Goal: Information Seeking & Learning: Learn about a topic

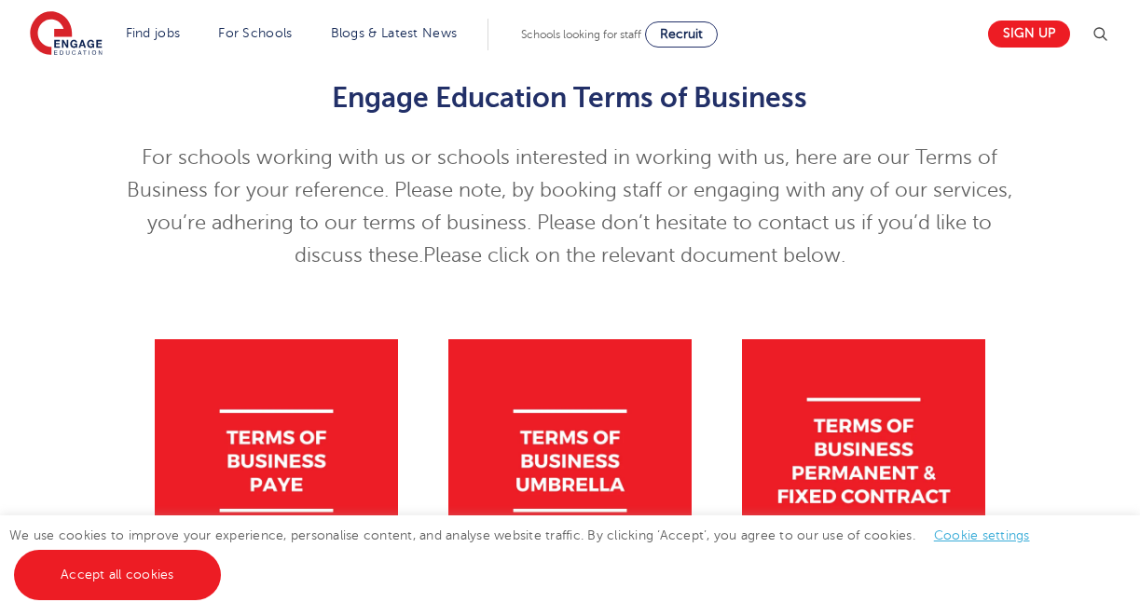
scroll to position [214, 0]
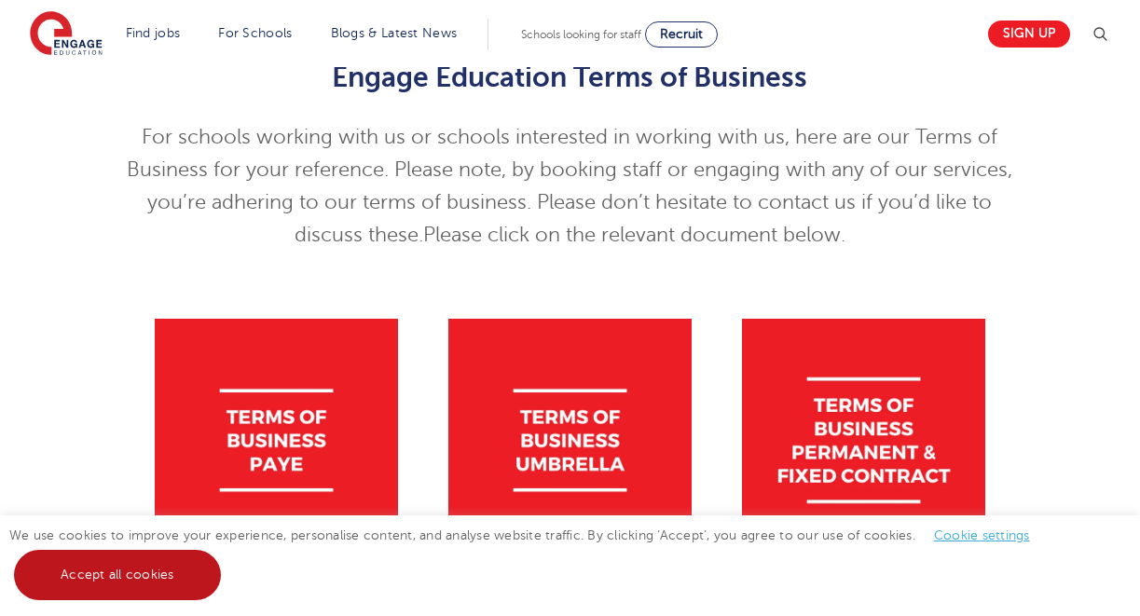
click at [131, 586] on link "Accept all cookies" at bounding box center [117, 575] width 207 height 50
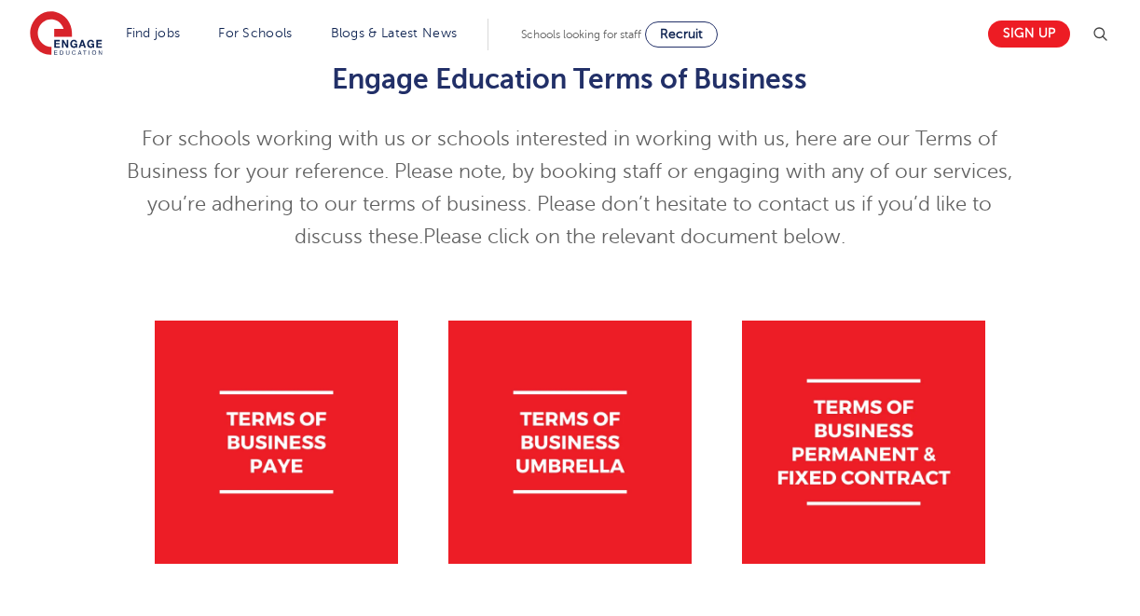
scroll to position [0, 0]
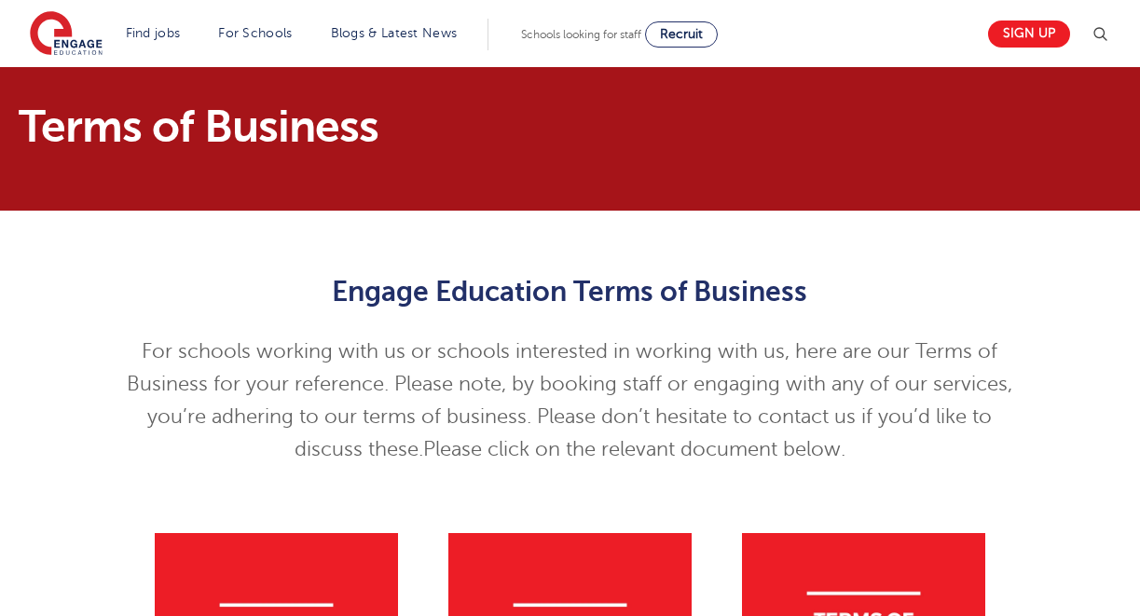
click at [334, 375] on p "For schools working with us or schools interested in working with us, here are …" at bounding box center [570, 400] width 914 height 130
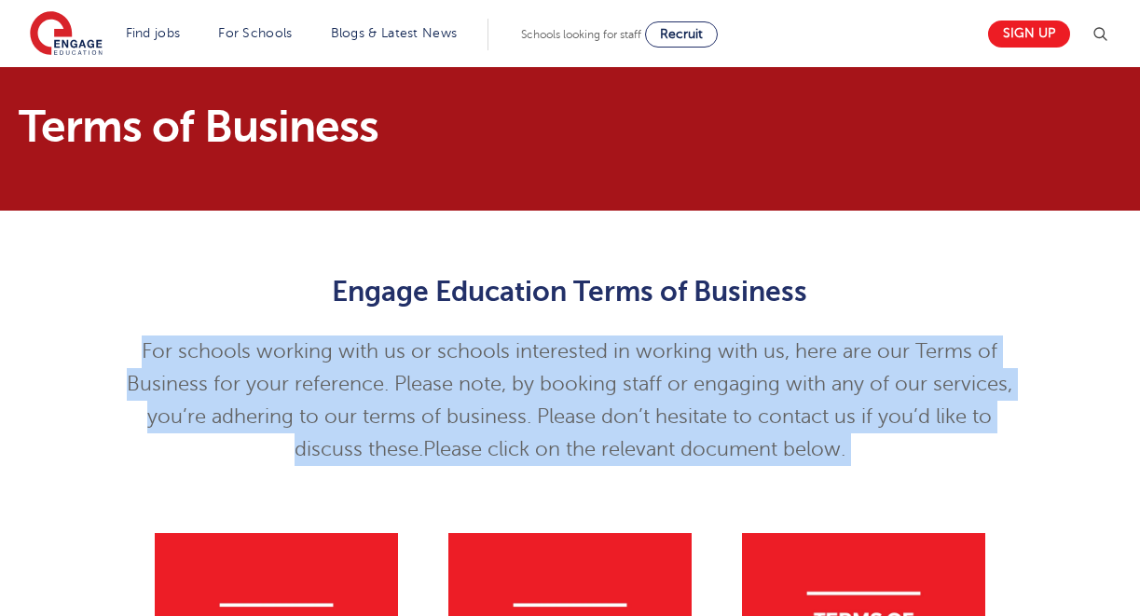
click at [635, 353] on p "For schools working with us or schools interested in working with us, here are …" at bounding box center [570, 400] width 914 height 130
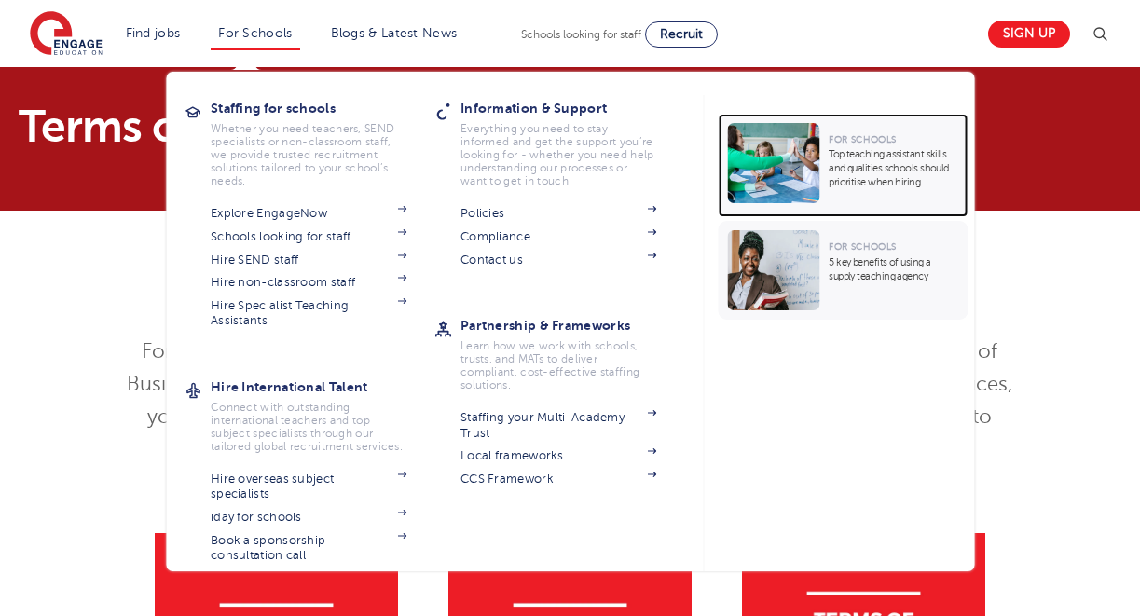
click at [775, 152] on img at bounding box center [773, 163] width 92 height 80
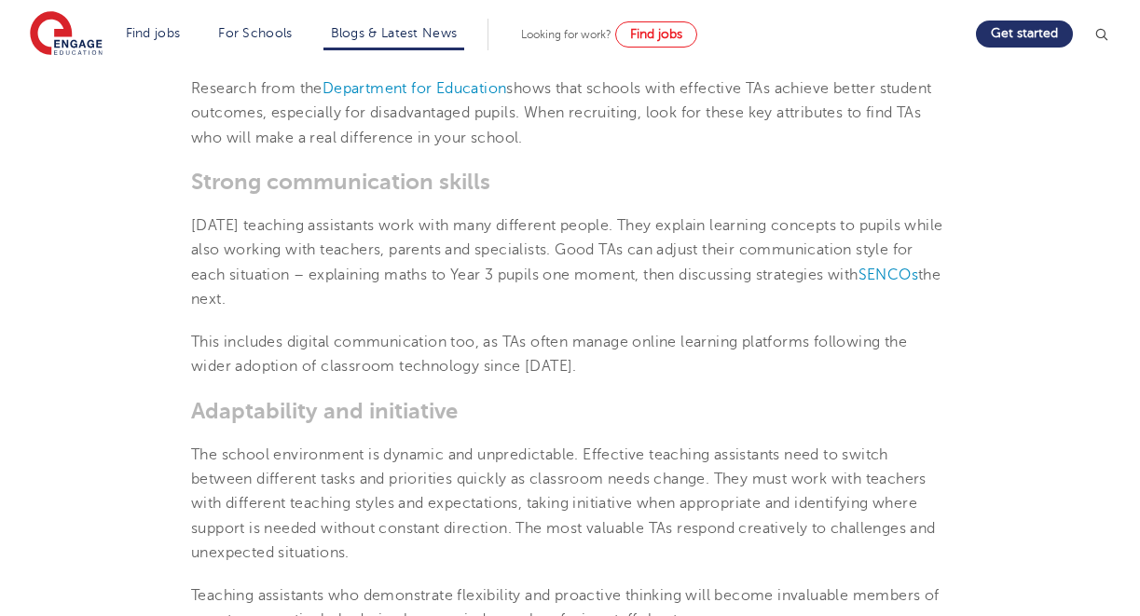
scroll to position [797, 0]
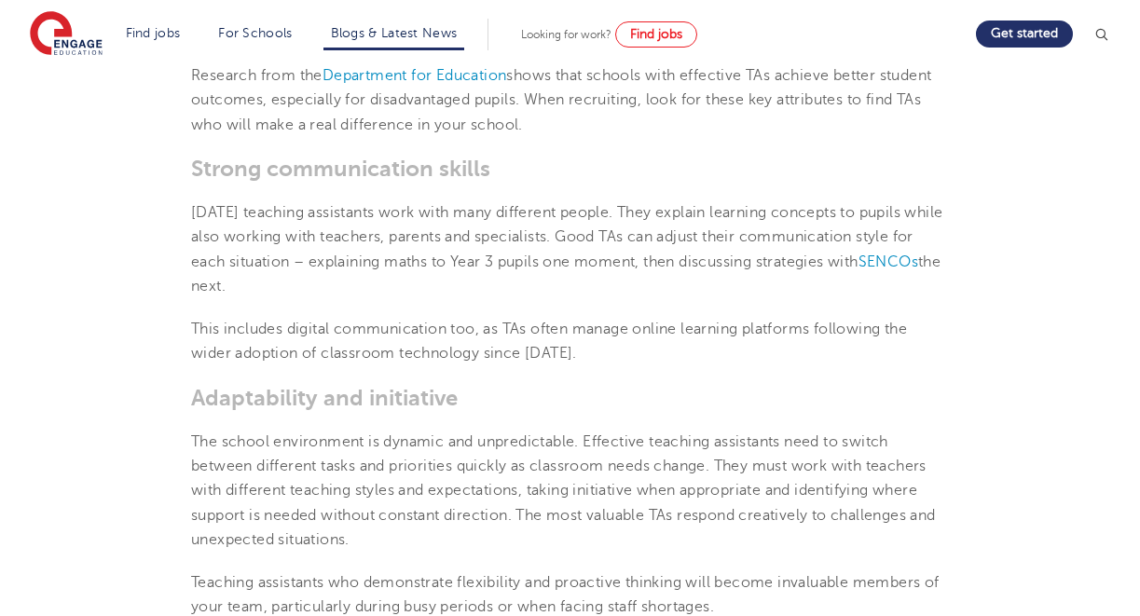
click at [356, 268] on span "Today’s teaching assistants work with many different people. They explain learn…" at bounding box center [566, 237] width 751 height 66
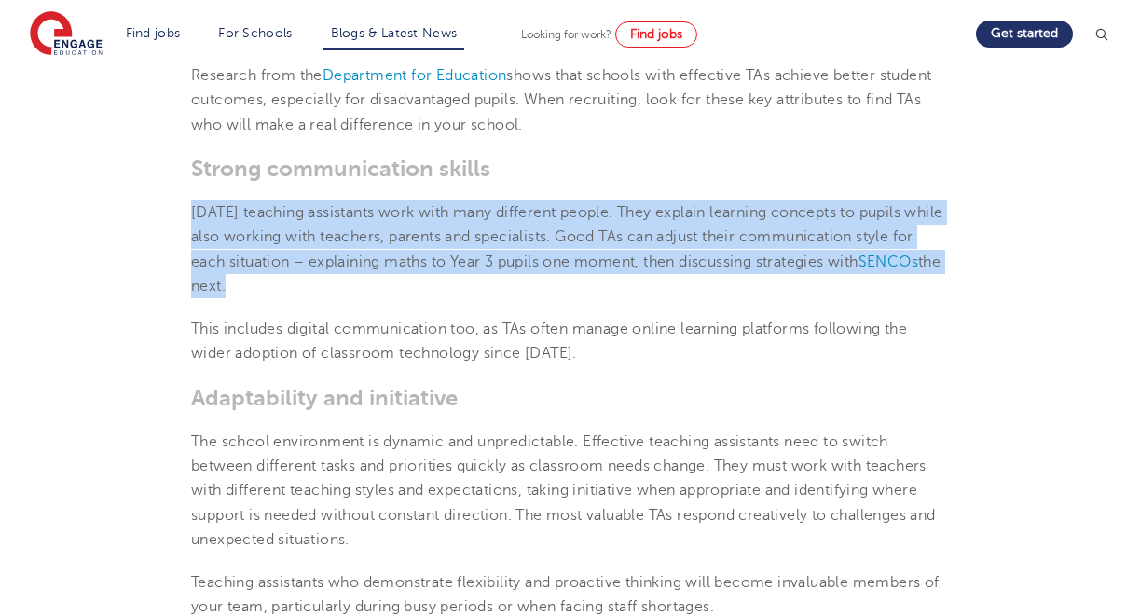
click at [356, 268] on span "Today’s teaching assistants work with many different people. They explain learn…" at bounding box center [566, 237] width 751 height 66
click at [434, 284] on p "Today’s teaching assistants work with many different people. They explain learn…" at bounding box center [570, 249] width 758 height 98
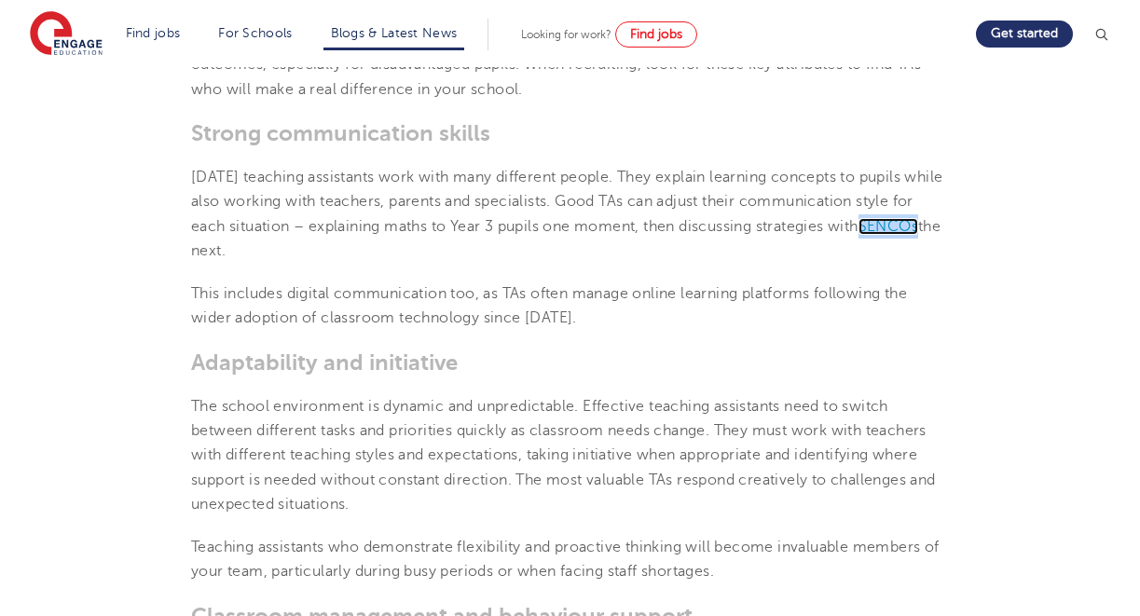
scroll to position [854, 0]
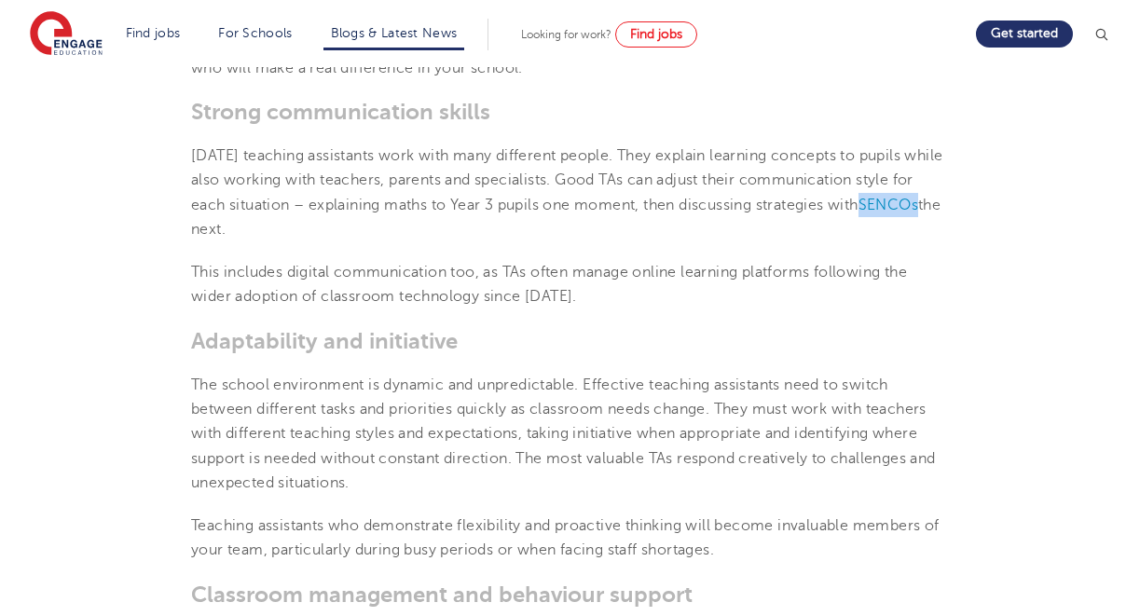
click at [335, 282] on p "This includes digital communication too, as TAs often manage online learning pl…" at bounding box center [570, 284] width 758 height 49
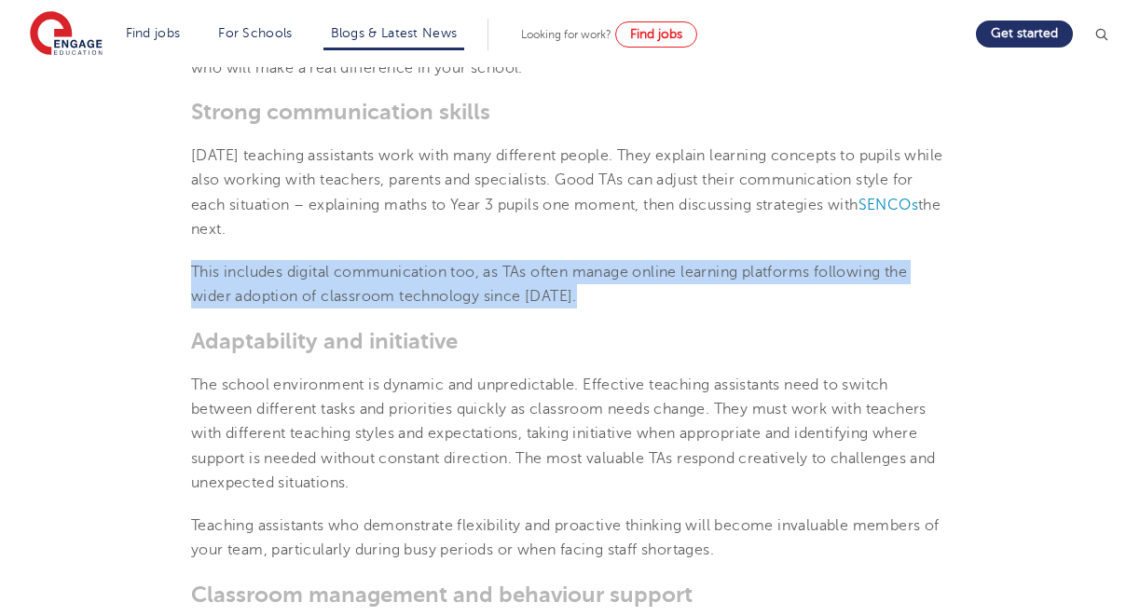
click at [335, 282] on p "This includes digital communication too, as TAs often manage online learning pl…" at bounding box center [570, 284] width 758 height 49
click at [294, 387] on span "The school environment is dynamic and unpredictable. Effective teaching assista…" at bounding box center [563, 433] width 745 height 115
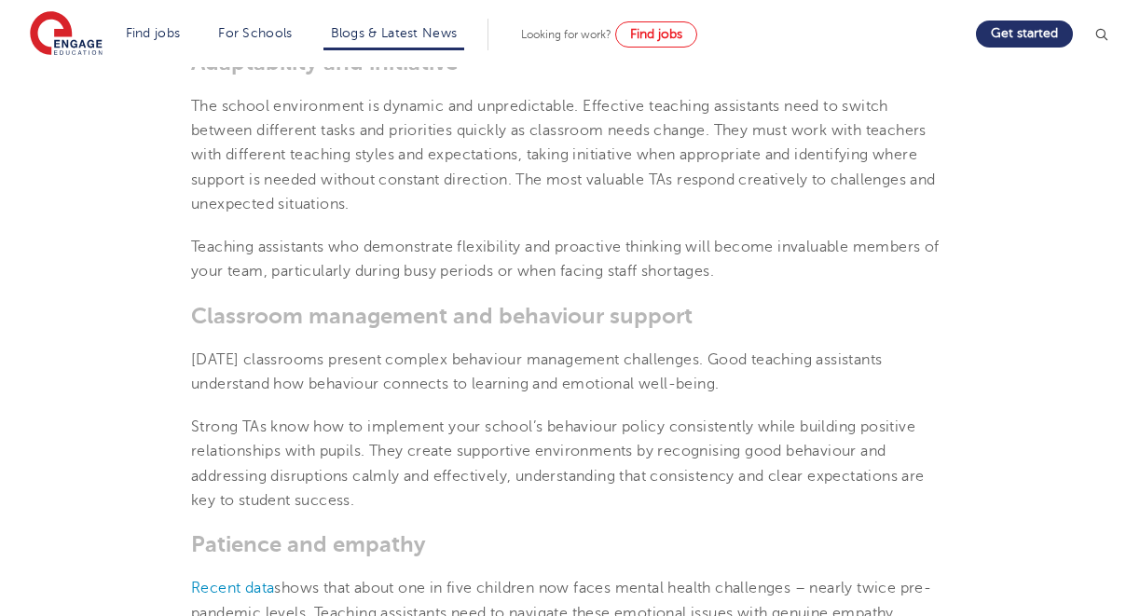
scroll to position [1136, 0]
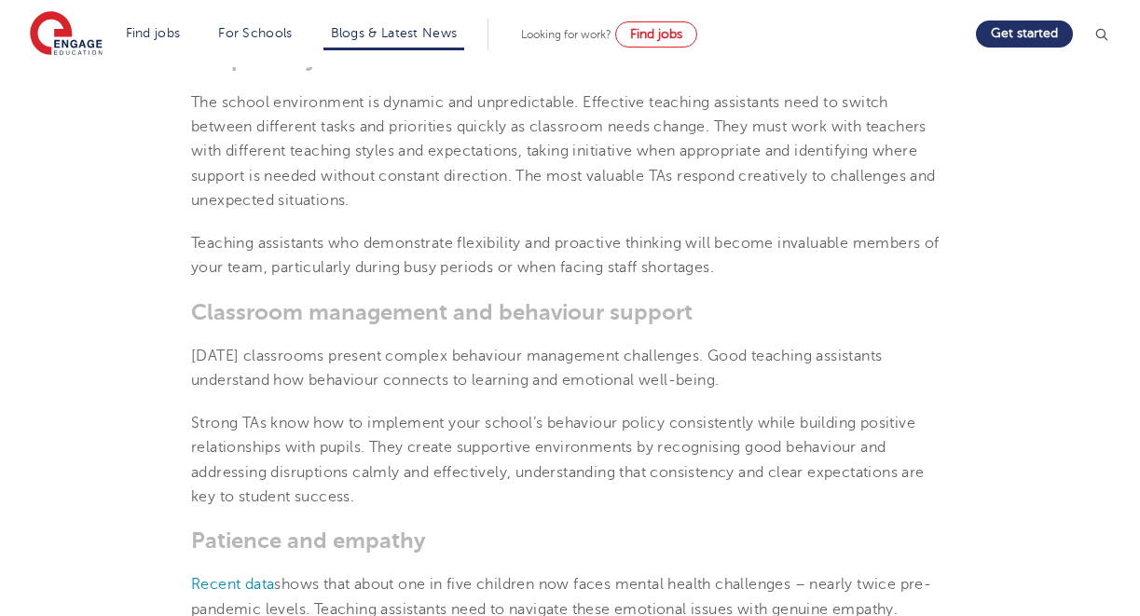
click at [250, 248] on span "Teaching assistants who demonstrate flexibility and proactive thinking will bec…" at bounding box center [565, 255] width 748 height 41
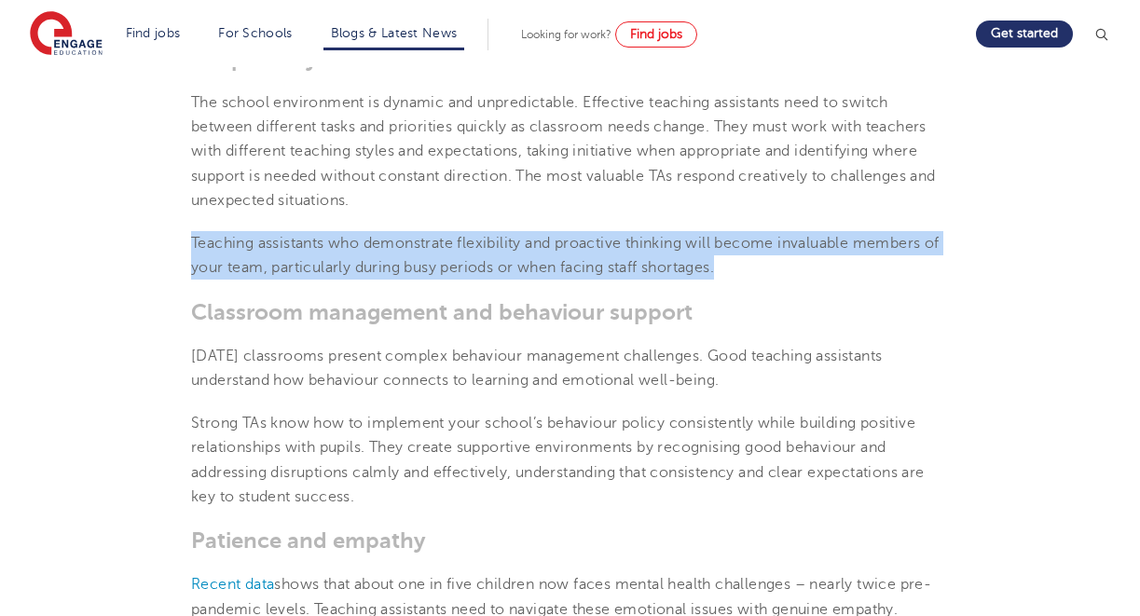
click at [250, 248] on span "Teaching assistants who demonstrate flexibility and proactive thinking will bec…" at bounding box center [565, 255] width 748 height 41
click at [216, 318] on span "Classroom management and behaviour support" at bounding box center [441, 312] width 501 height 26
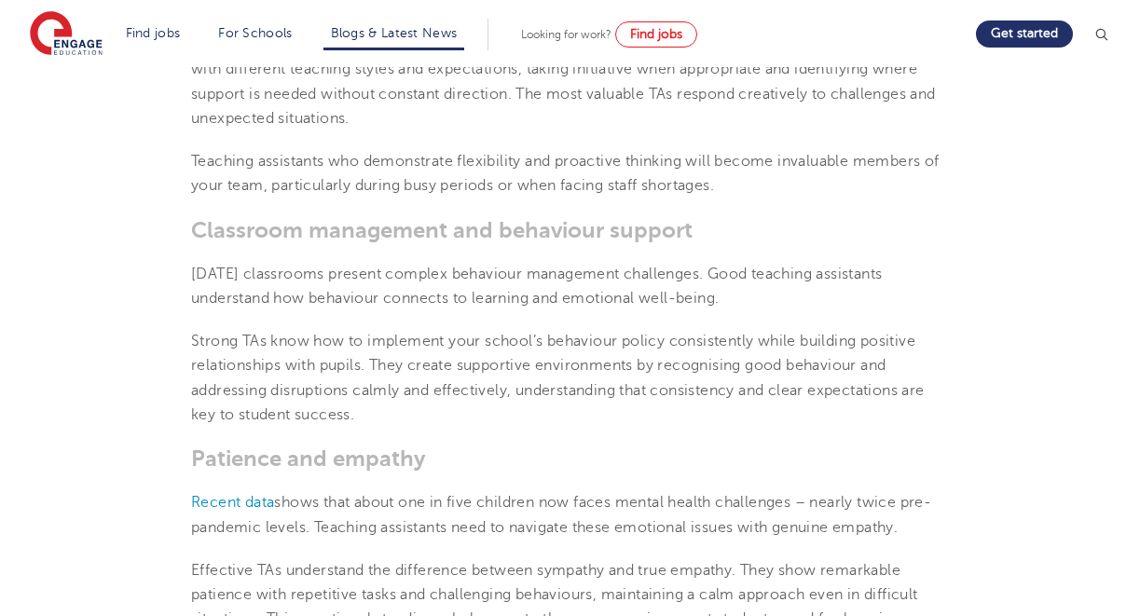
scroll to position [1228, 0]
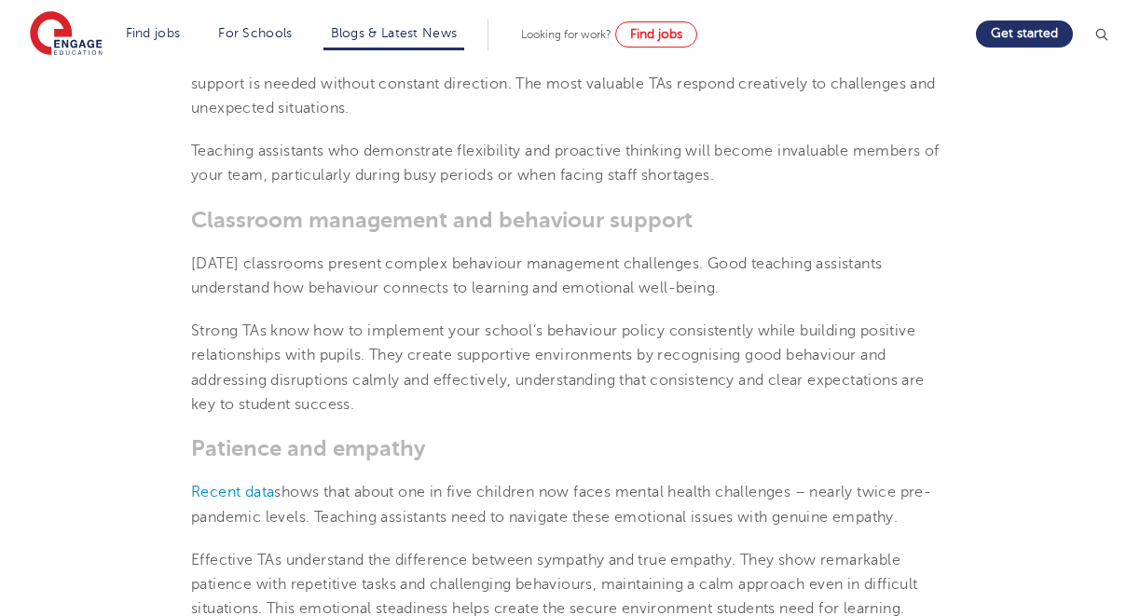
click at [209, 221] on span "Classroom management and behaviour support" at bounding box center [441, 220] width 501 height 26
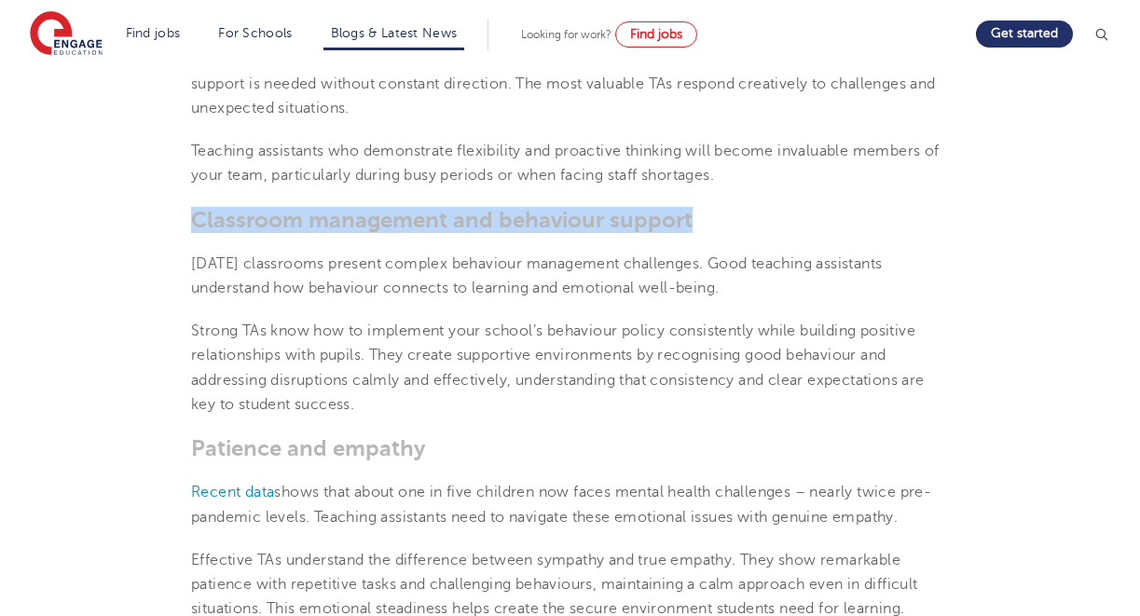
click at [196, 276] on p "Today’s classrooms present complex behaviour management challenges. Good teachi…" at bounding box center [570, 276] width 758 height 49
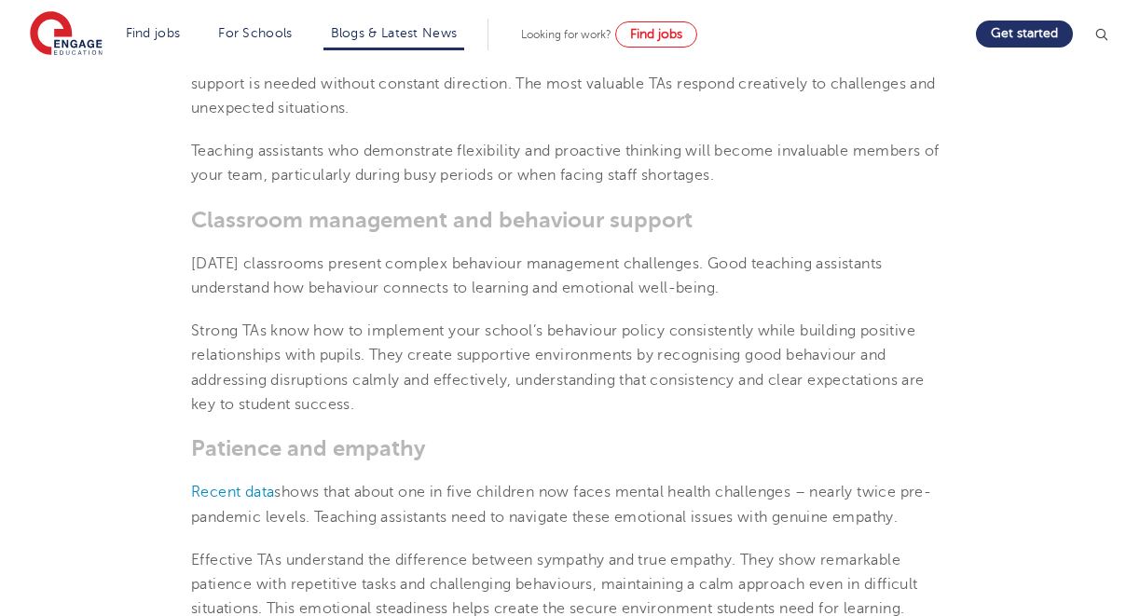
click at [196, 276] on p "Today’s classrooms present complex behaviour management challenges. Good teachi…" at bounding box center [570, 276] width 758 height 49
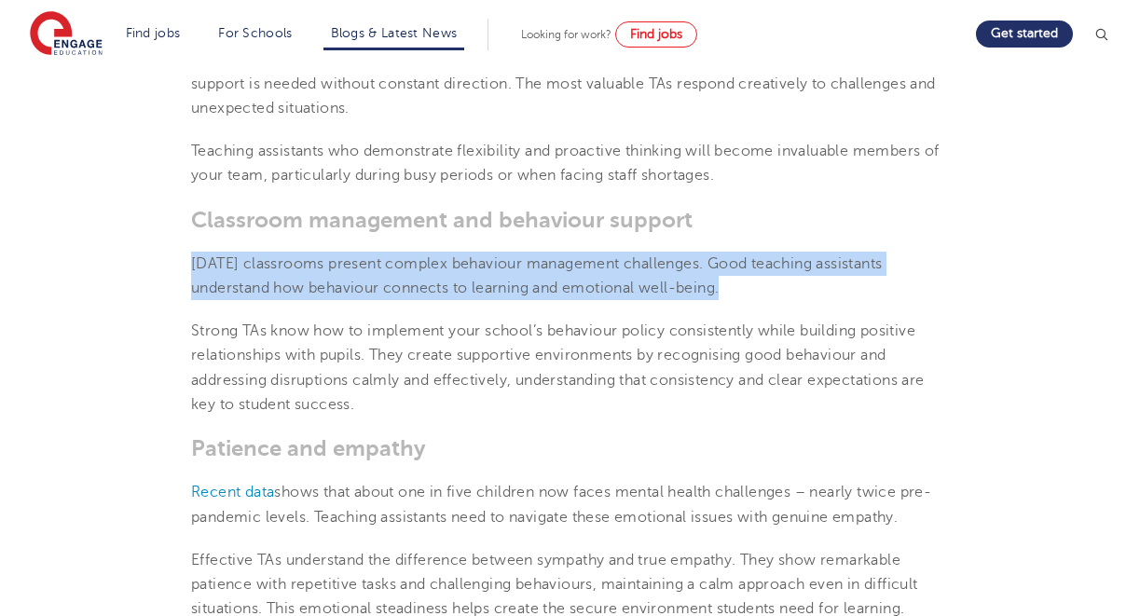
click at [165, 317] on section "12th March 2025 Top teaching assistant skills and qualities schools should prio…" at bounding box center [570, 514] width 1130 height 2456
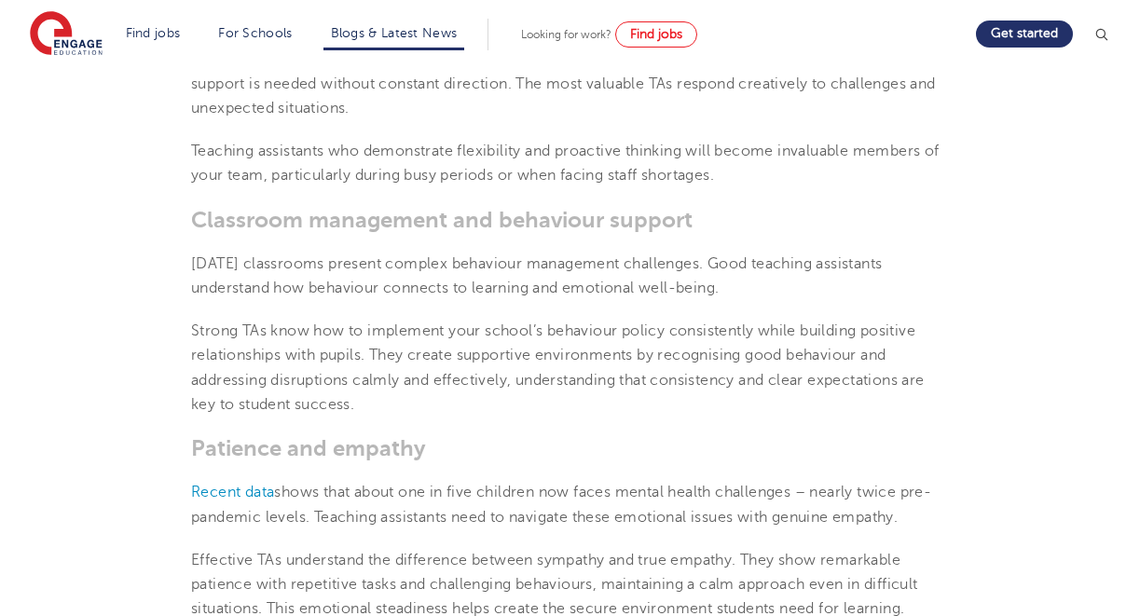
click at [245, 280] on span "Today’s classrooms present complex behaviour management challenges. Good teachi…" at bounding box center [536, 275] width 690 height 41
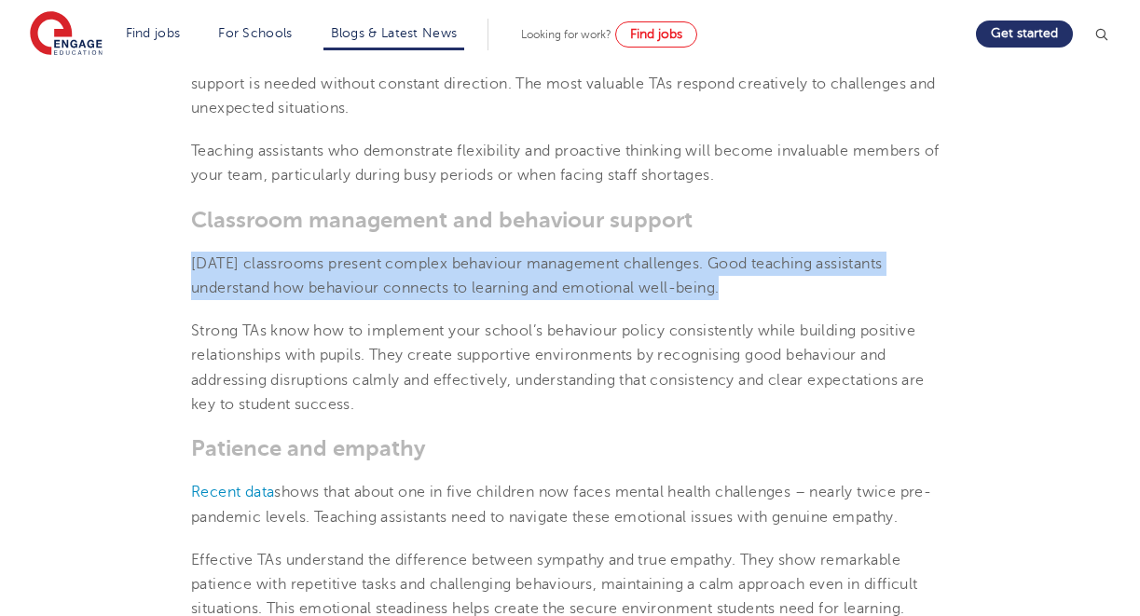
click at [155, 317] on section "12th March 2025 Top teaching assistant skills and qualities schools should prio…" at bounding box center [570, 514] width 1130 height 2456
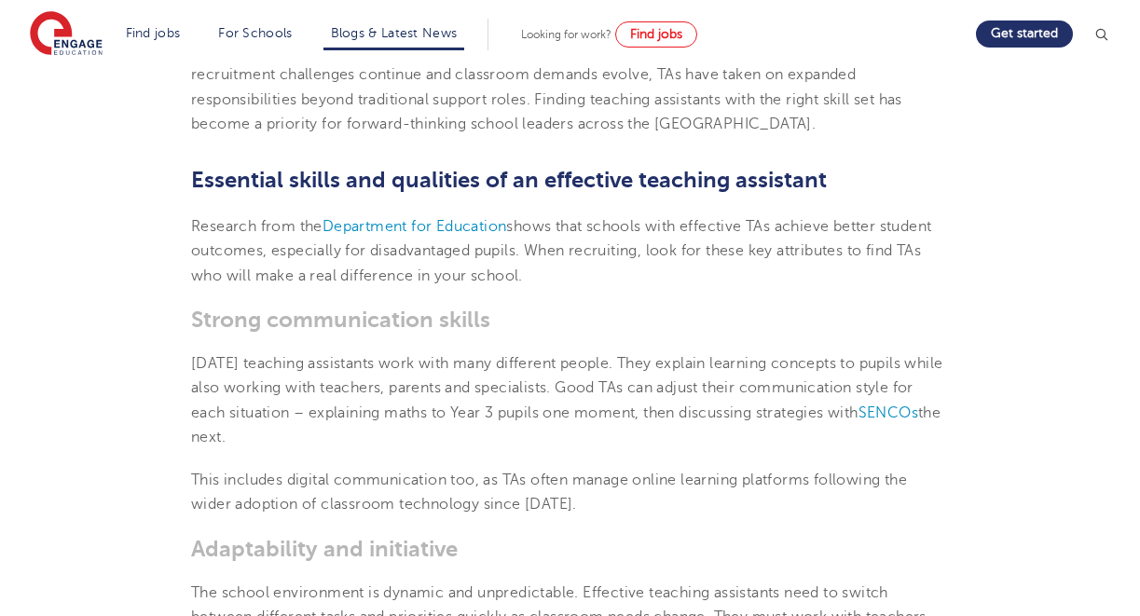
scroll to position [646, 0]
click at [275, 249] on span "shows that schools with effective TAs achieve better student outcomes, especial…" at bounding box center [561, 251] width 740 height 66
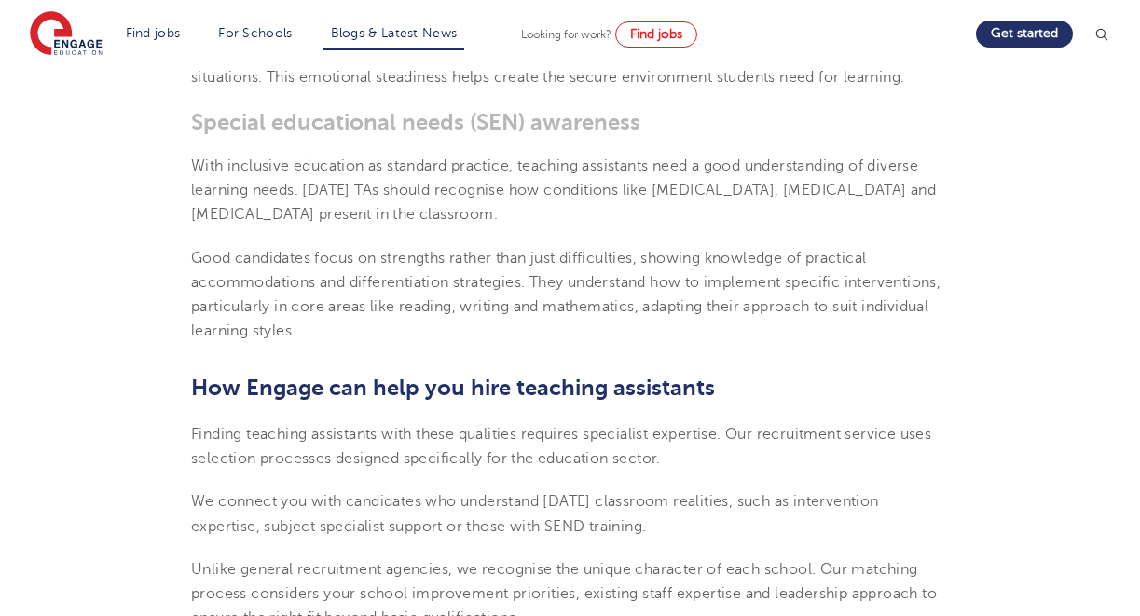
scroll to position [1702, 0]
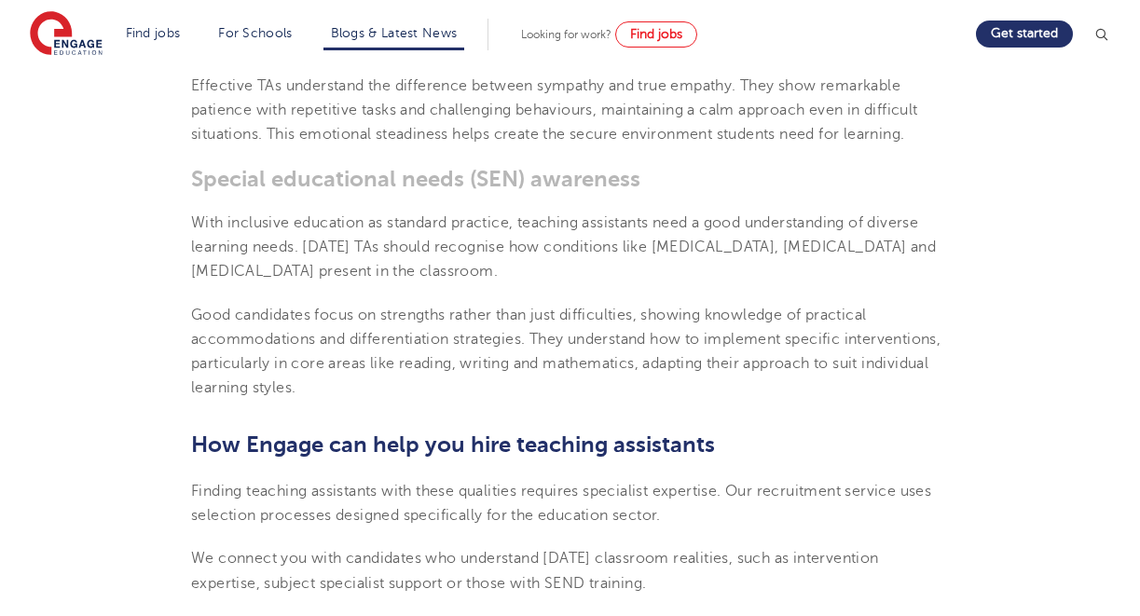
click at [249, 226] on span "With inclusive education as standard practice, teaching assistants need a good …" at bounding box center [563, 247] width 745 height 66
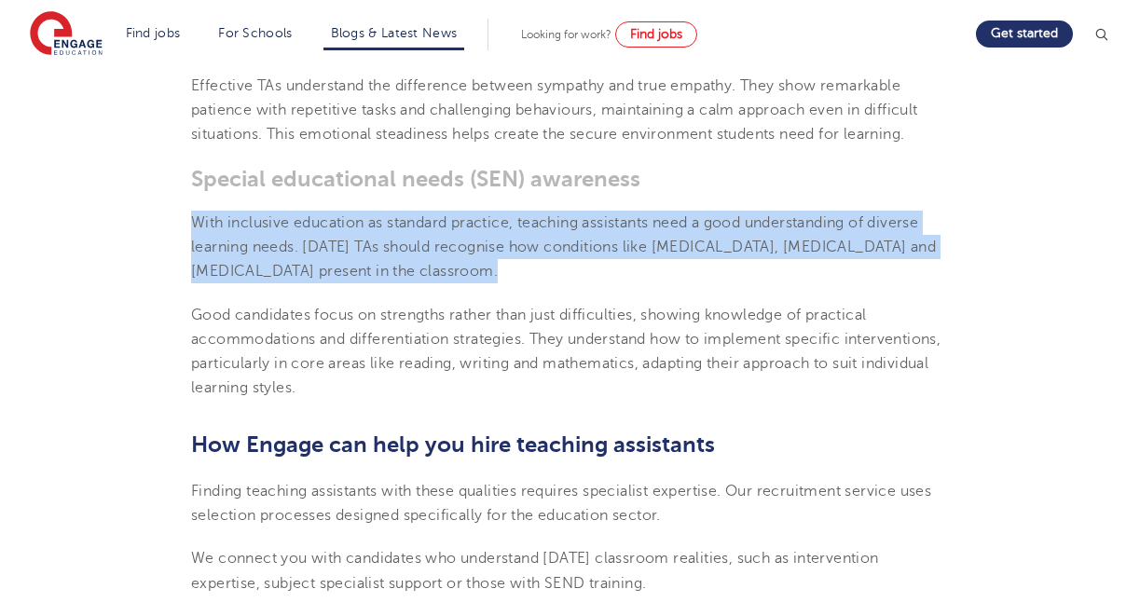
click at [233, 263] on span "With inclusive education as standard practice, teaching assistants need a good …" at bounding box center [563, 247] width 745 height 66
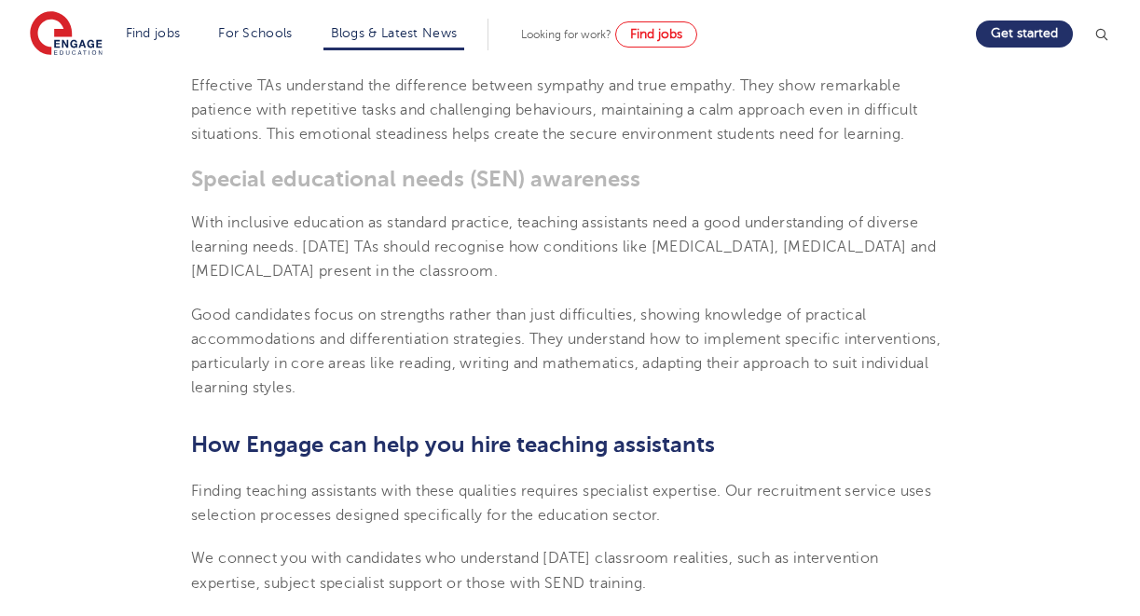
click at [231, 270] on span "With inclusive education as standard practice, teaching assistants need a good …" at bounding box center [563, 247] width 745 height 66
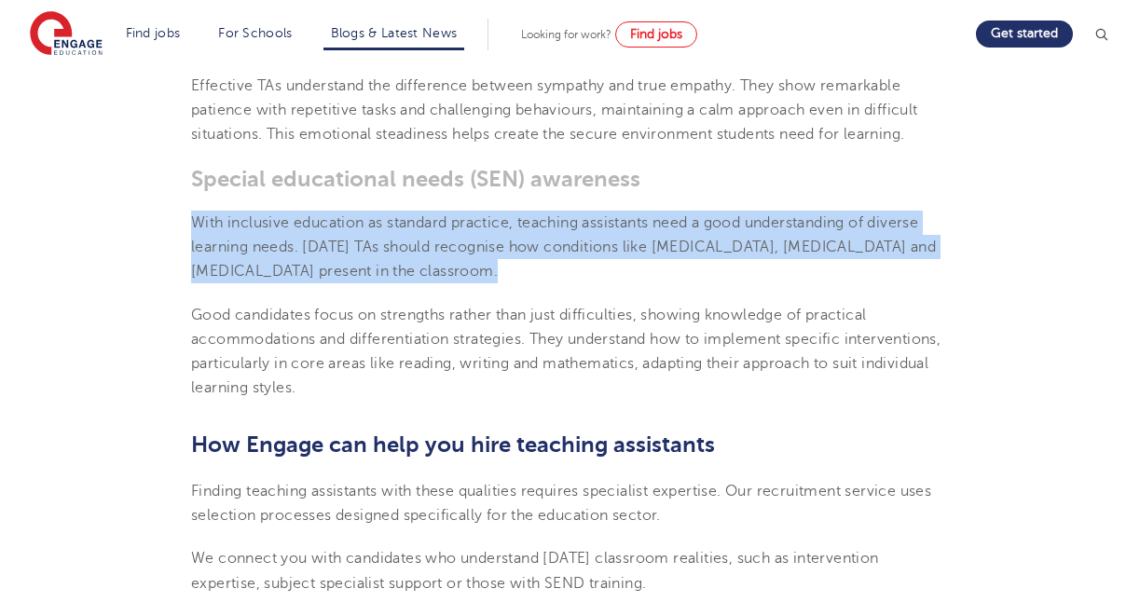
click at [231, 270] on span "With inclusive education as standard practice, teaching assistants need a good …" at bounding box center [563, 247] width 745 height 66
click at [382, 294] on section "12th March 2025 Top teaching assistant skills and qualities schools should prio…" at bounding box center [570, 40] width 1130 height 2456
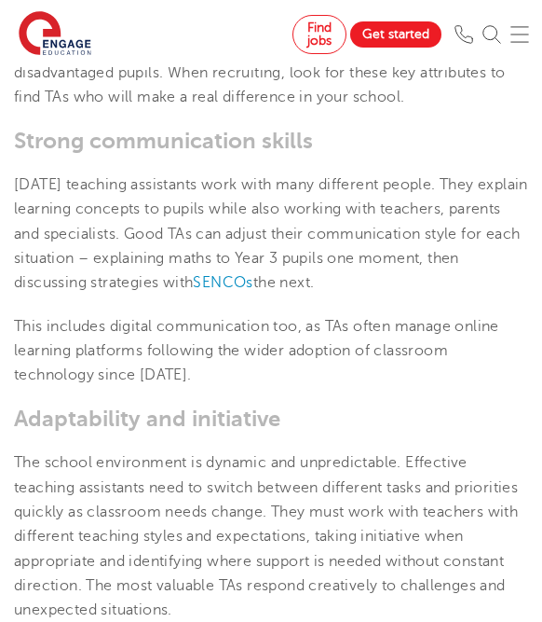
scroll to position [828, 0]
click at [130, 139] on span "Strong communication skills" at bounding box center [163, 142] width 299 height 26
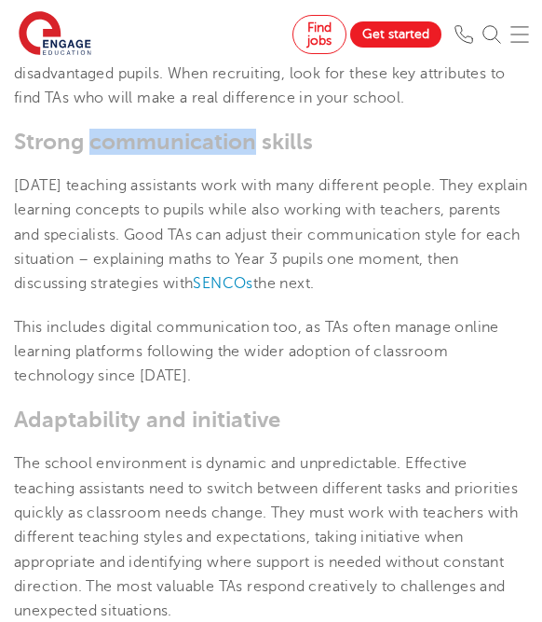
click at [130, 139] on span "Strong communication skills" at bounding box center [163, 142] width 299 height 26
copy span "Strong communication skills"
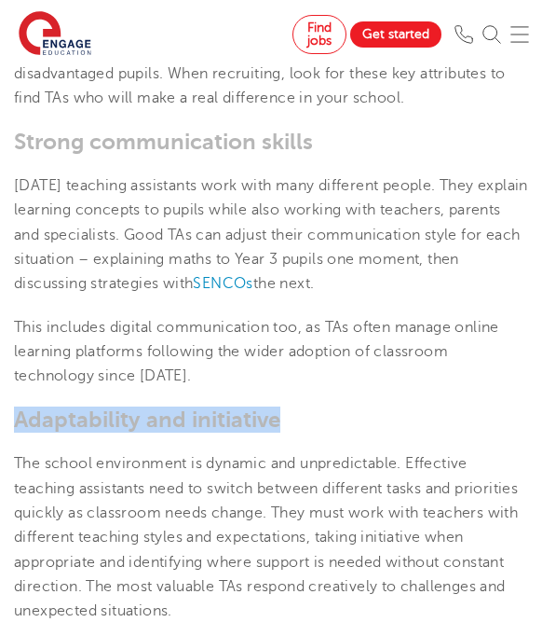
copy span "Adaptability and initiative"
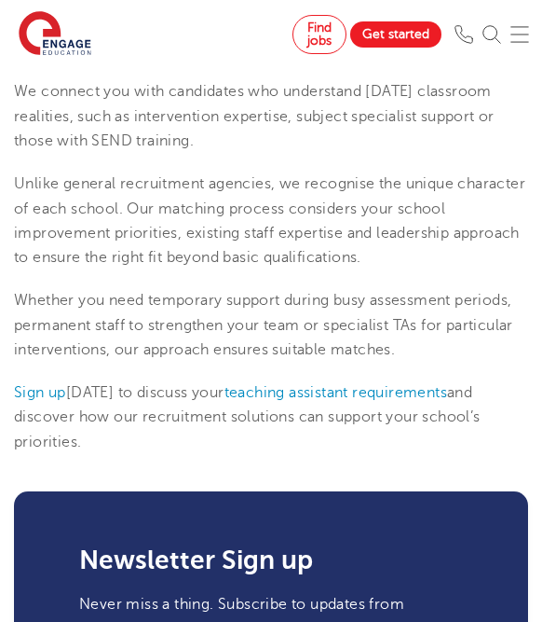
scroll to position [2553, 0]
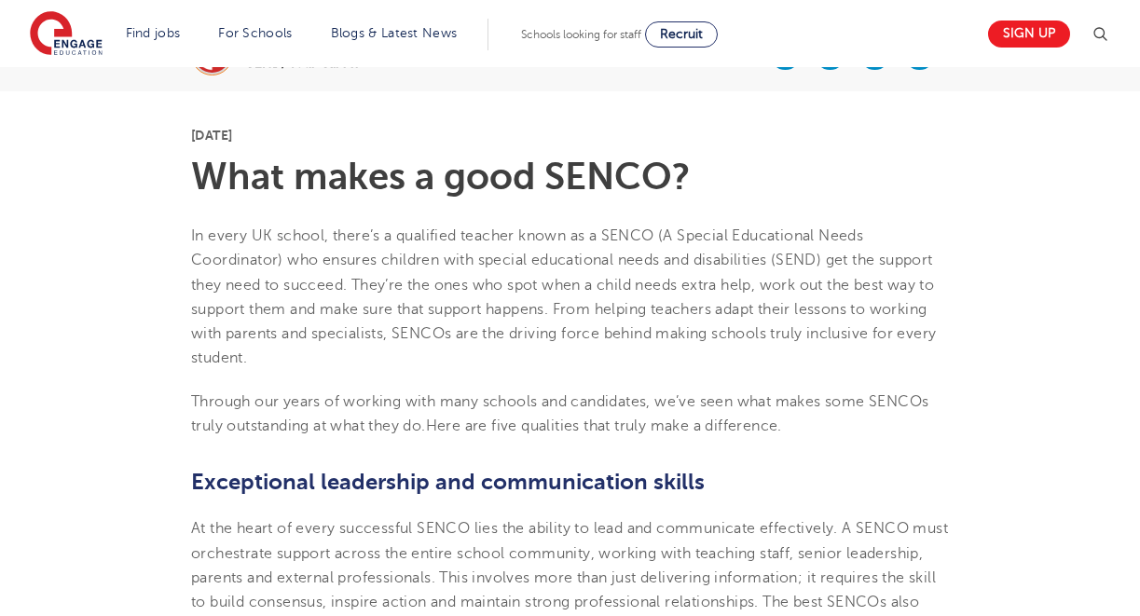
scroll to position [422, 0]
click at [268, 225] on p "In every UK school, there’s a qualified teacher known as a SENCO (A Special Edu…" at bounding box center [570, 298] width 758 height 147
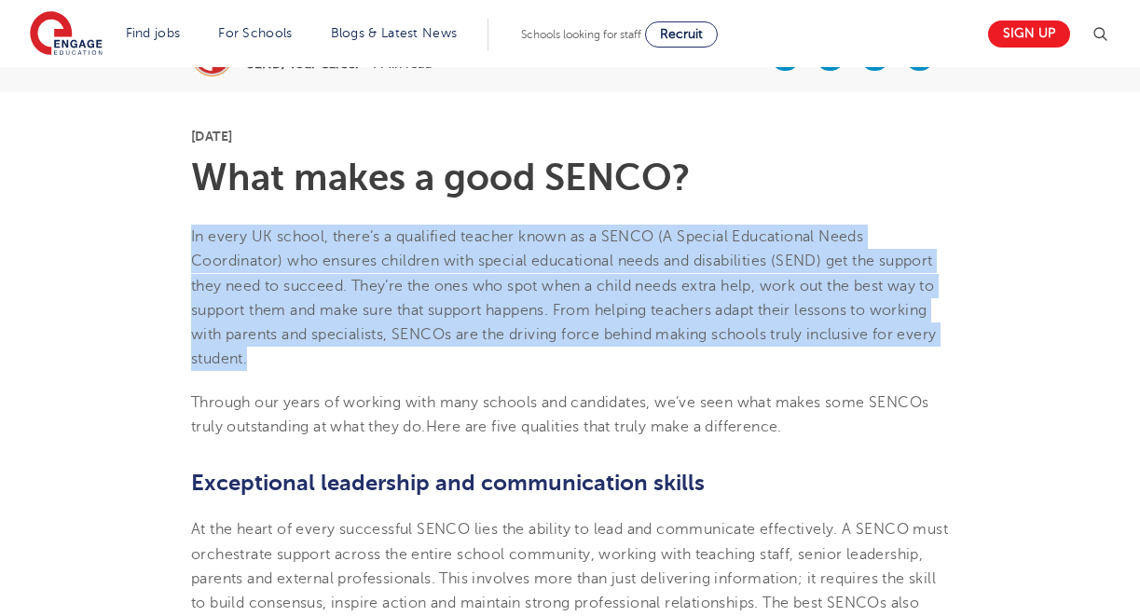
click at [253, 268] on span "In every UK school, there’s a qualified teacher known as a SENCO (A Special Edu…" at bounding box center [563, 297] width 745 height 139
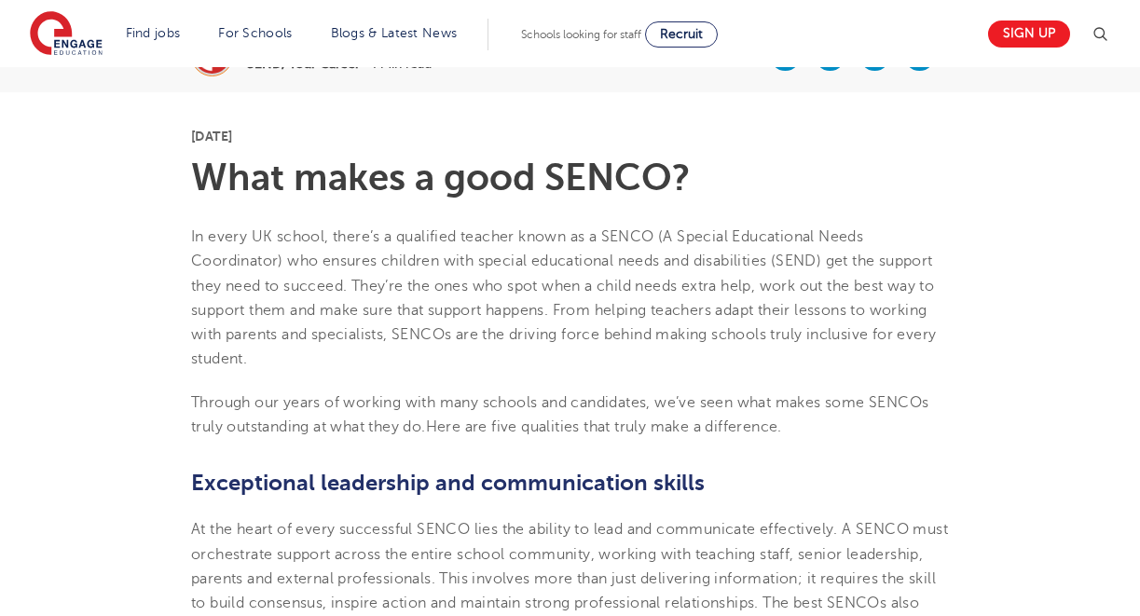
click at [253, 259] on span "In every UK school, there’s a qualified teacher known as a SENCO (A Special Edu…" at bounding box center [563, 297] width 745 height 139
click at [262, 294] on p "In every UK school, there’s a qualified teacher known as a SENCO (A Special Edu…" at bounding box center [570, 298] width 758 height 147
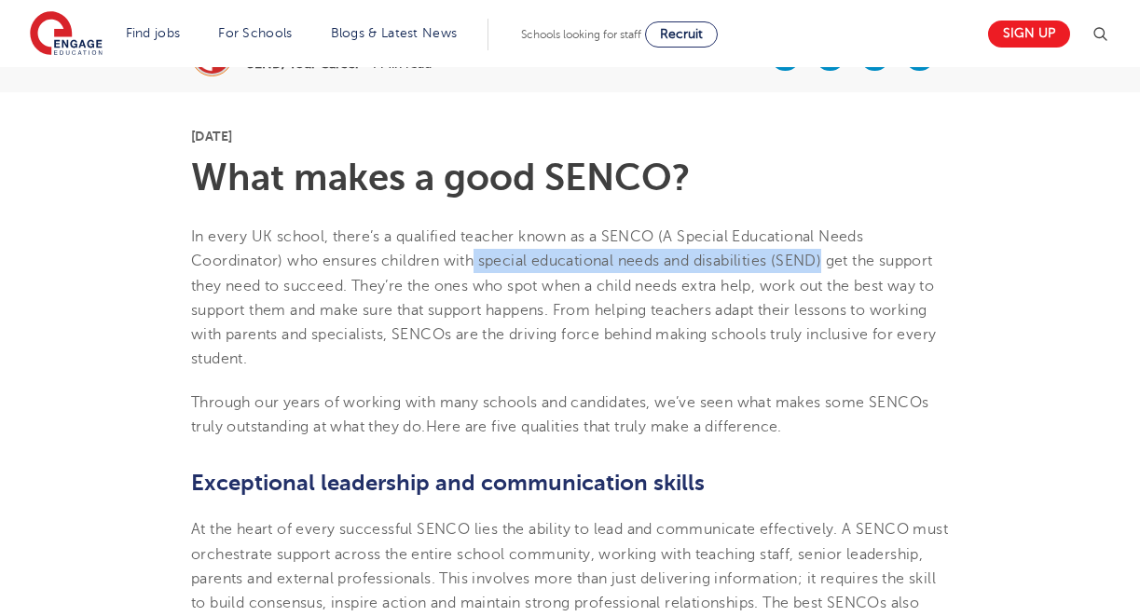
drag, startPoint x: 476, startPoint y: 259, endPoint x: 827, endPoint y: 259, distance: 351.3
click at [827, 259] on span "In every UK school, there’s a qualified teacher known as a SENCO (A Special Edu…" at bounding box center [563, 297] width 745 height 139
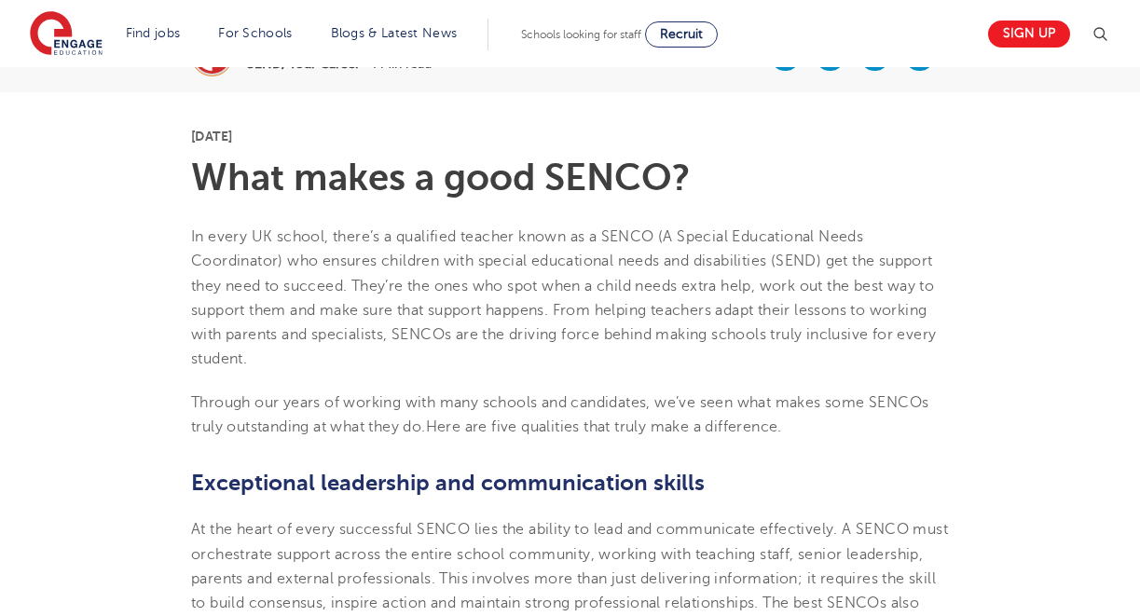
click at [677, 300] on p "In every UK school, there’s a qualified teacher known as a SENCO (A Special Edu…" at bounding box center [570, 298] width 758 height 147
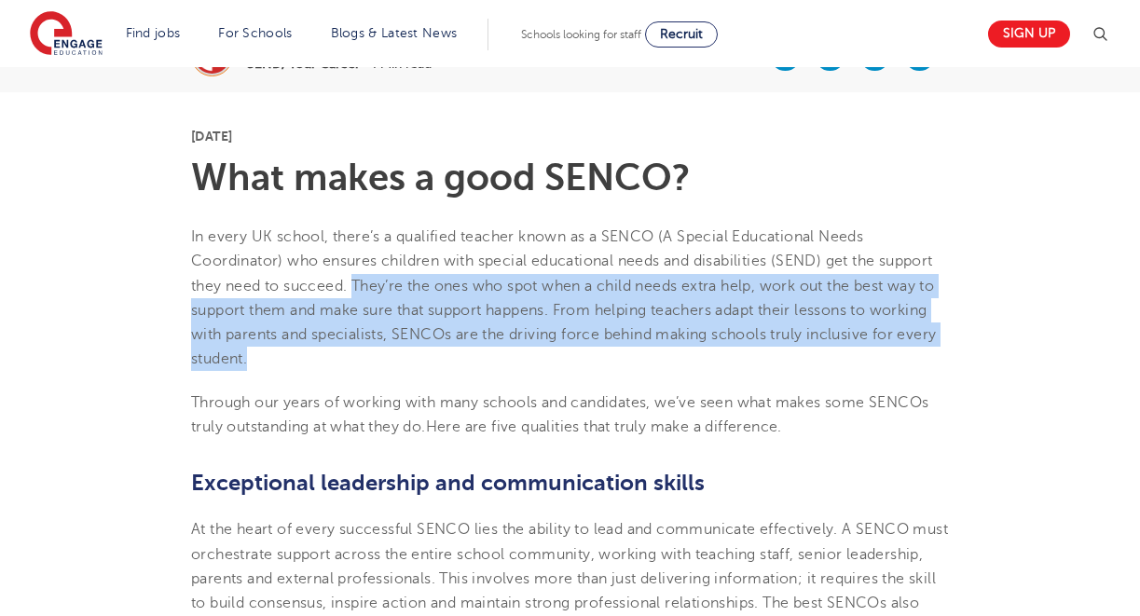
drag, startPoint x: 354, startPoint y: 281, endPoint x: 689, endPoint y: 361, distance: 343.8
click at [689, 361] on p "In every UK school, there’s a qualified teacher known as a SENCO (A Special Edu…" at bounding box center [570, 298] width 758 height 147
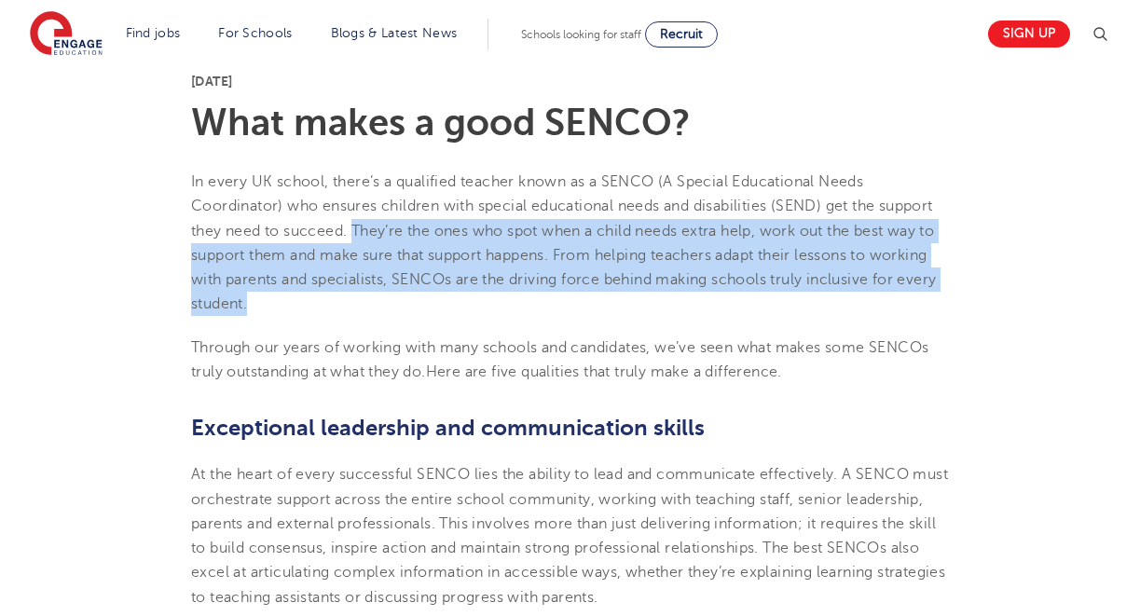
scroll to position [481, 0]
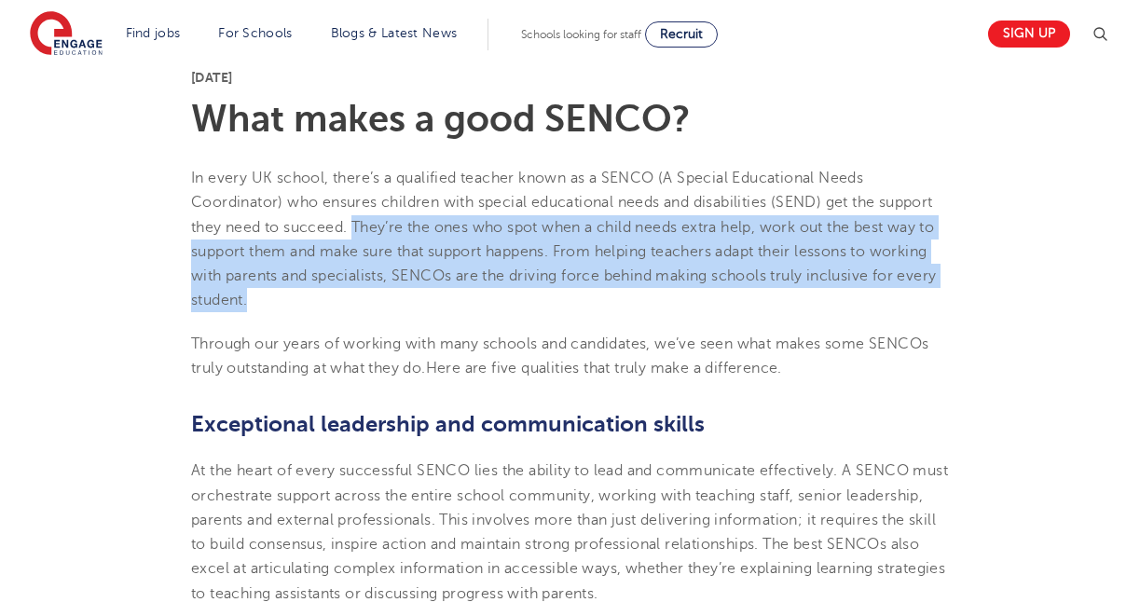
click at [409, 307] on p "In every UK school, there’s a qualified teacher known as a SENCO (A Special Edu…" at bounding box center [570, 239] width 758 height 147
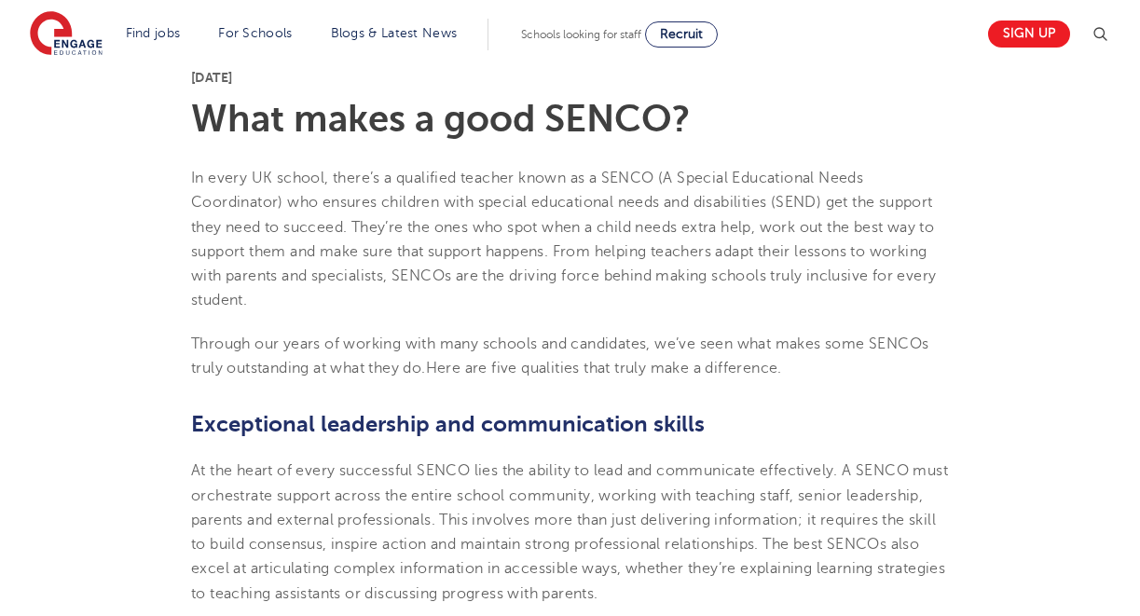
click at [409, 307] on p "In every UK school, there’s a qualified teacher known as a SENCO (A Special Edu…" at bounding box center [570, 239] width 758 height 147
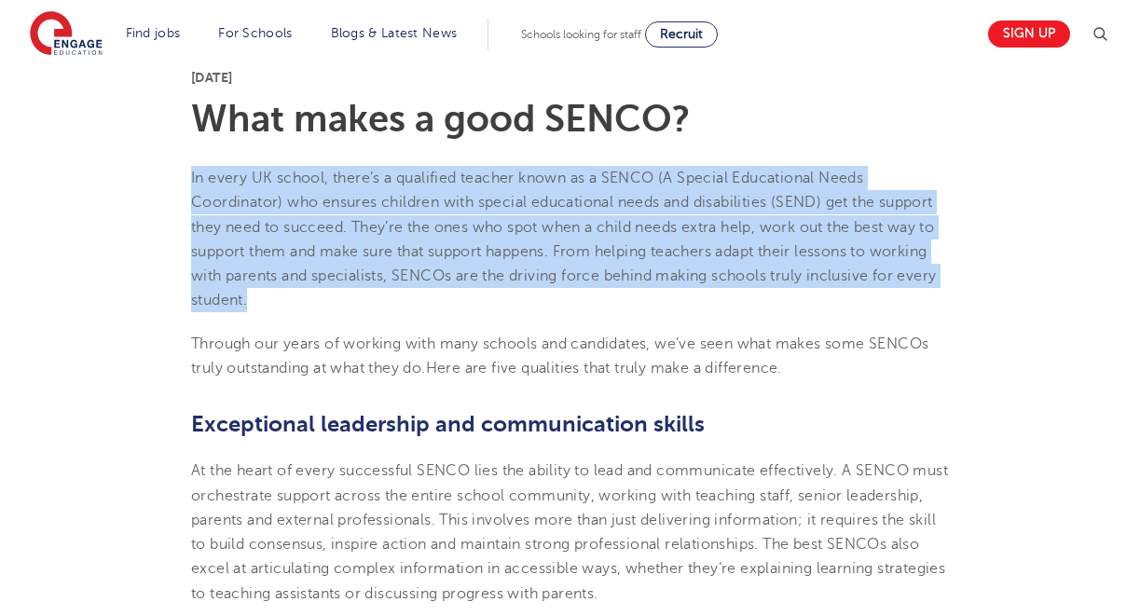
click at [392, 338] on span "Through our years of working with many schools and candidates, we’ve seen what …" at bounding box center [559, 355] width 737 height 41
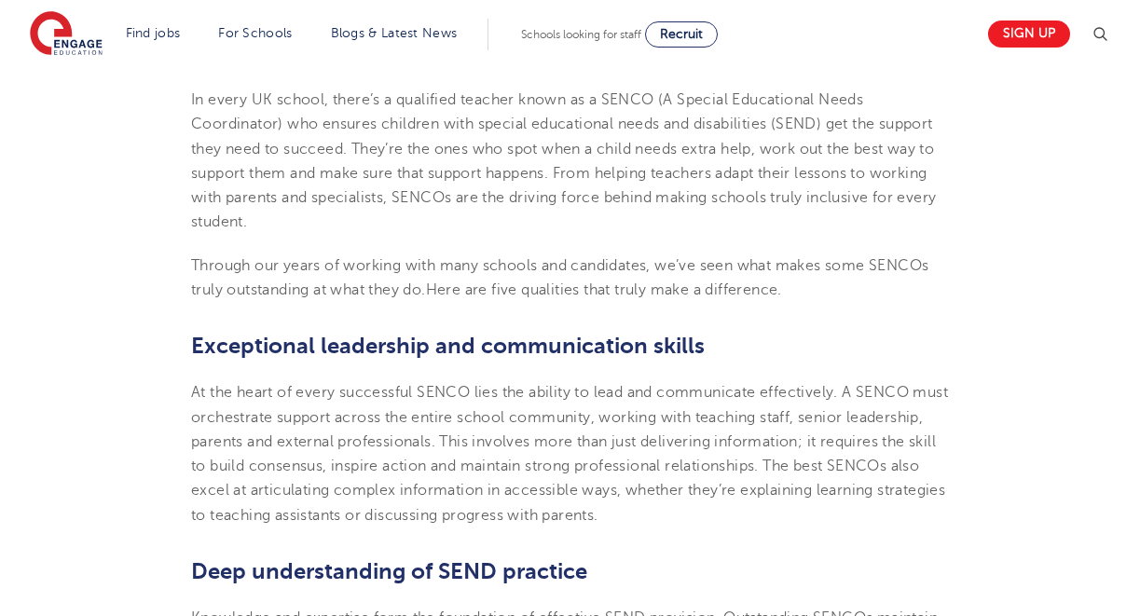
scroll to position [567, 0]
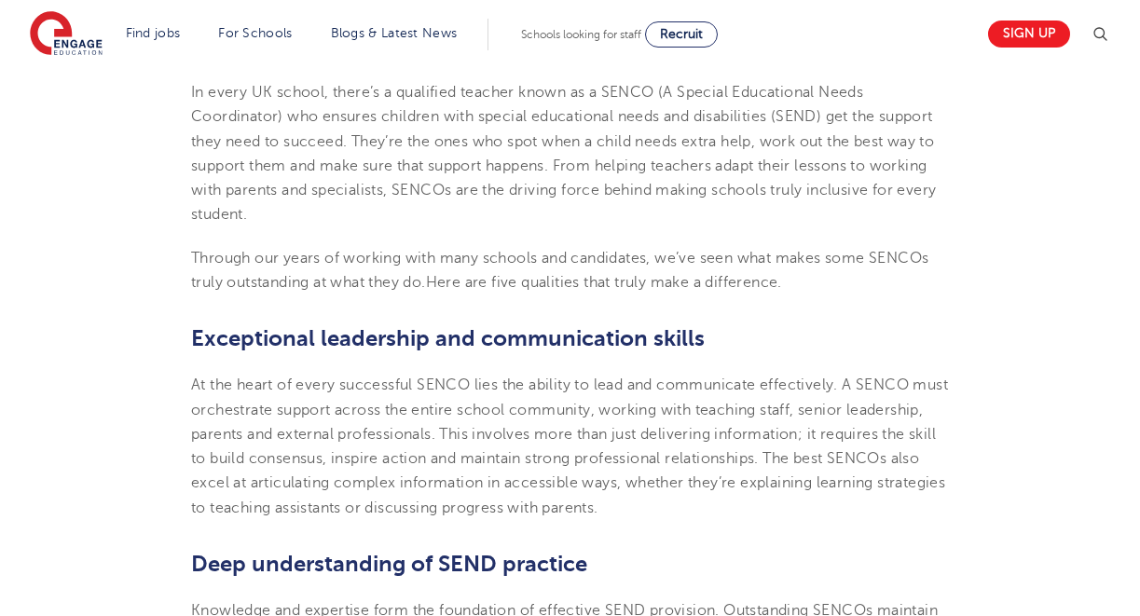
click at [304, 434] on span "At the heart of every successful SENCO lies the ability to lead and communicate…" at bounding box center [569, 445] width 757 height 139
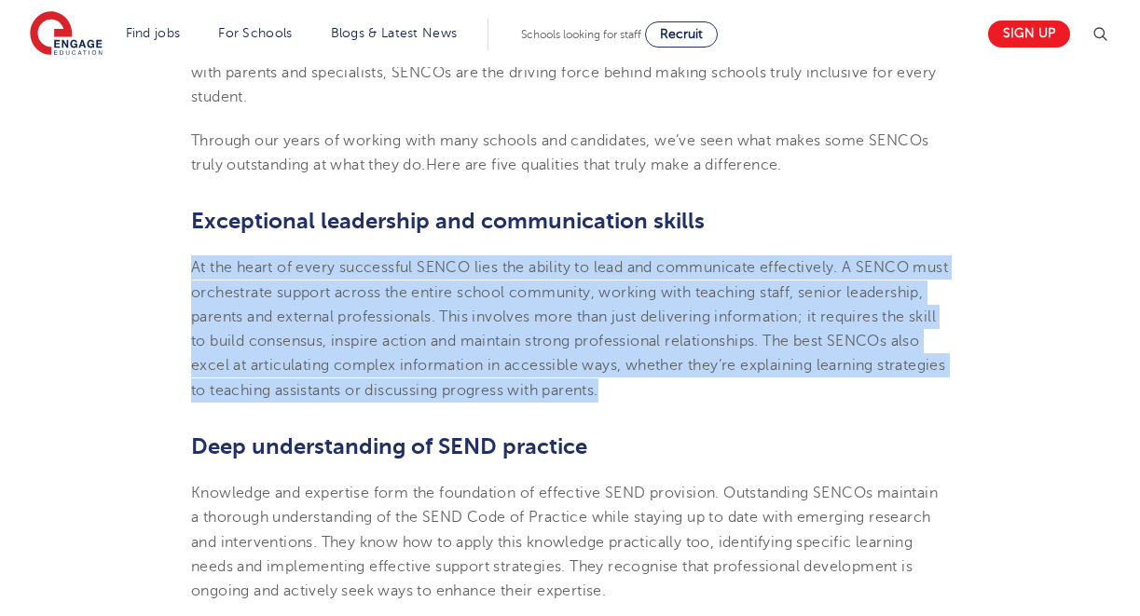
scroll to position [701, 0]
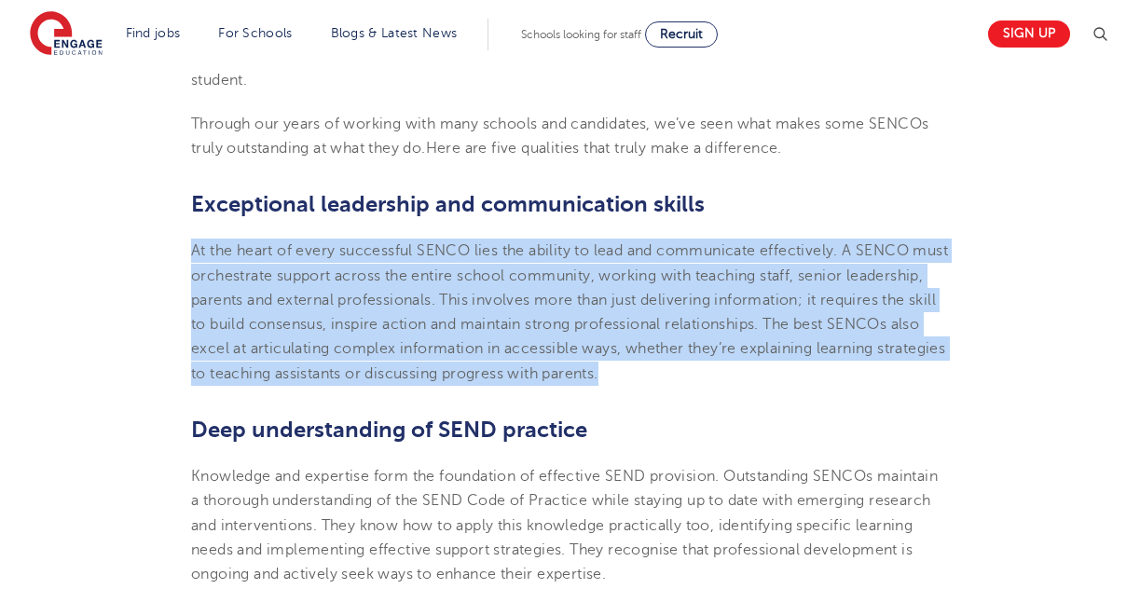
click at [250, 196] on span "Exceptional leadership and communication skills" at bounding box center [447, 204] width 513 height 26
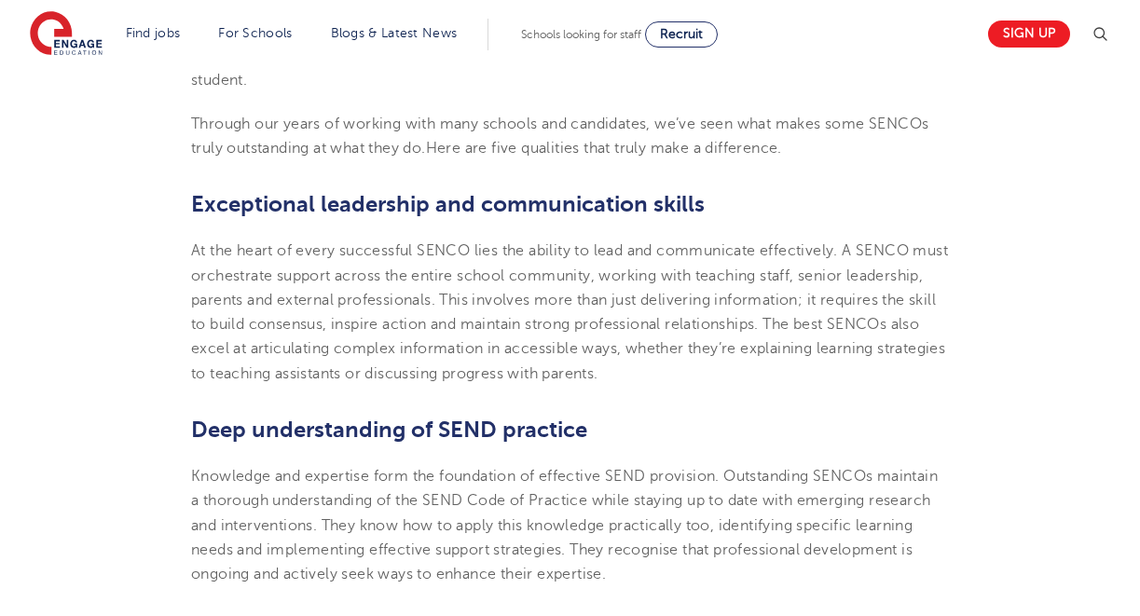
click at [250, 196] on span "Exceptional leadership and communication skills" at bounding box center [447, 204] width 513 height 26
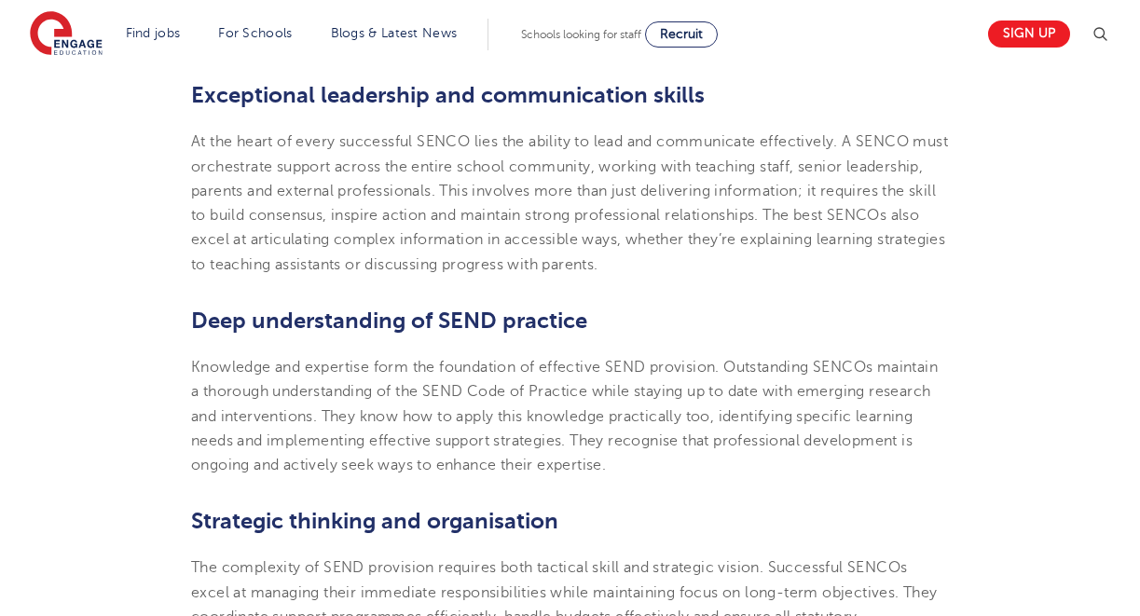
scroll to position [812, 0]
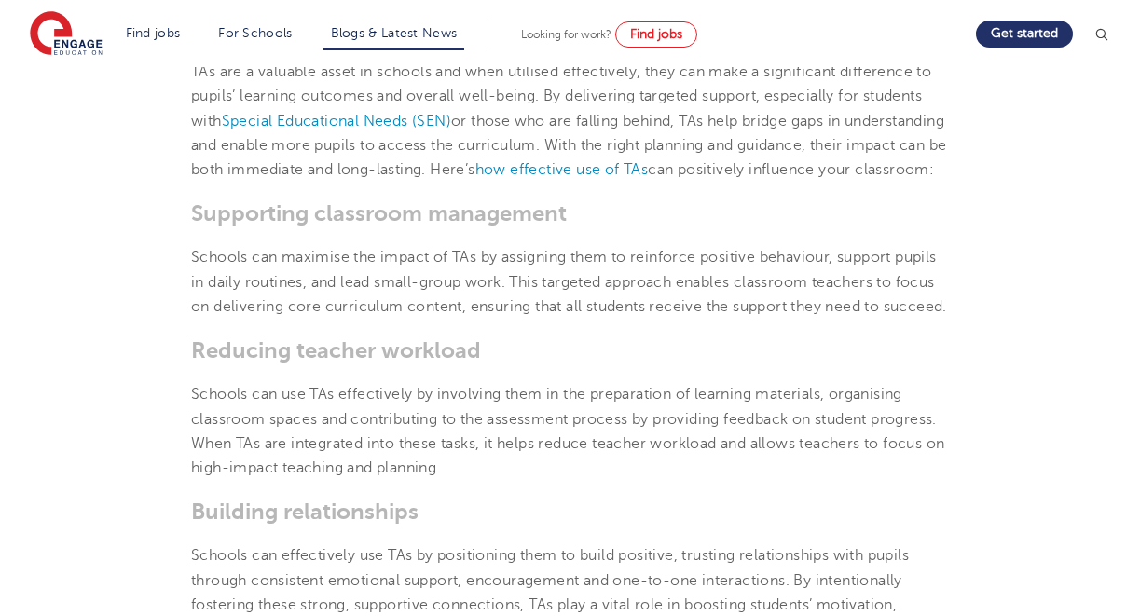
scroll to position [818, 0]
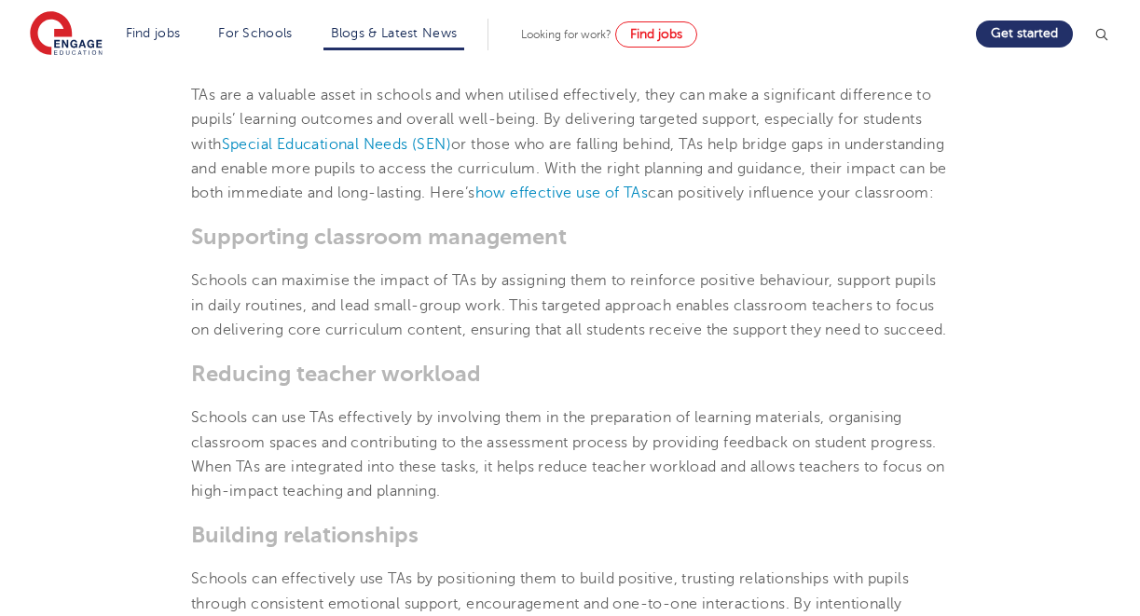
click at [274, 250] on h3 "Supporting classroom management" at bounding box center [570, 237] width 758 height 26
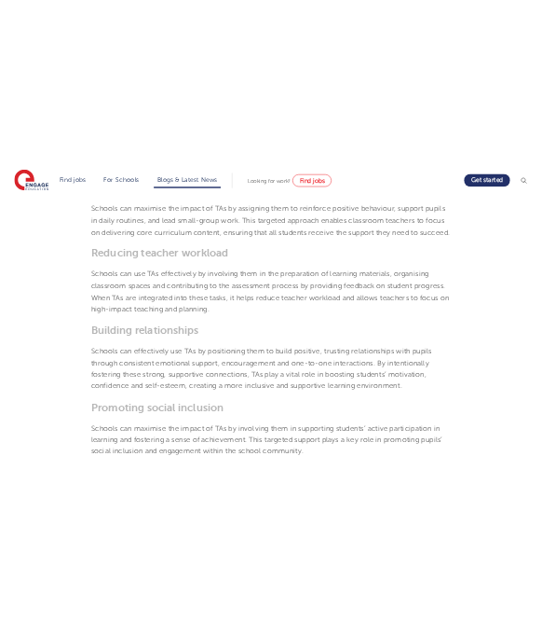
scroll to position [1004, 0]
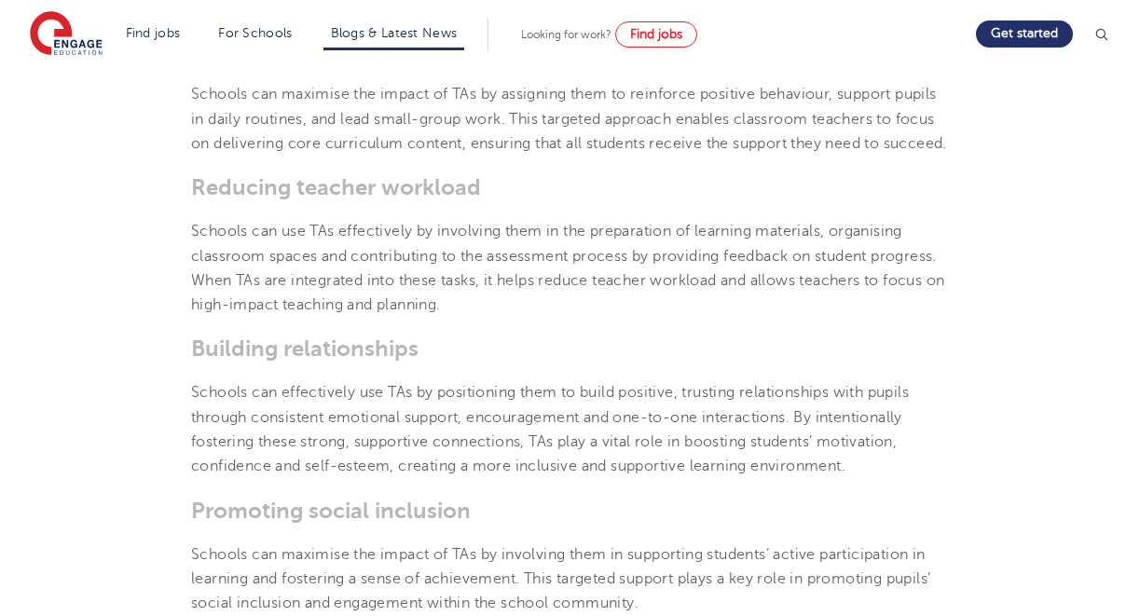
click at [306, 317] on p "Schools can use TAs effectively by involving them in the preparation of learnin…" at bounding box center [570, 268] width 758 height 98
click at [526, 305] on p "Schools can use TAs effectively by involving them in the preparation of learnin…" at bounding box center [570, 268] width 758 height 98
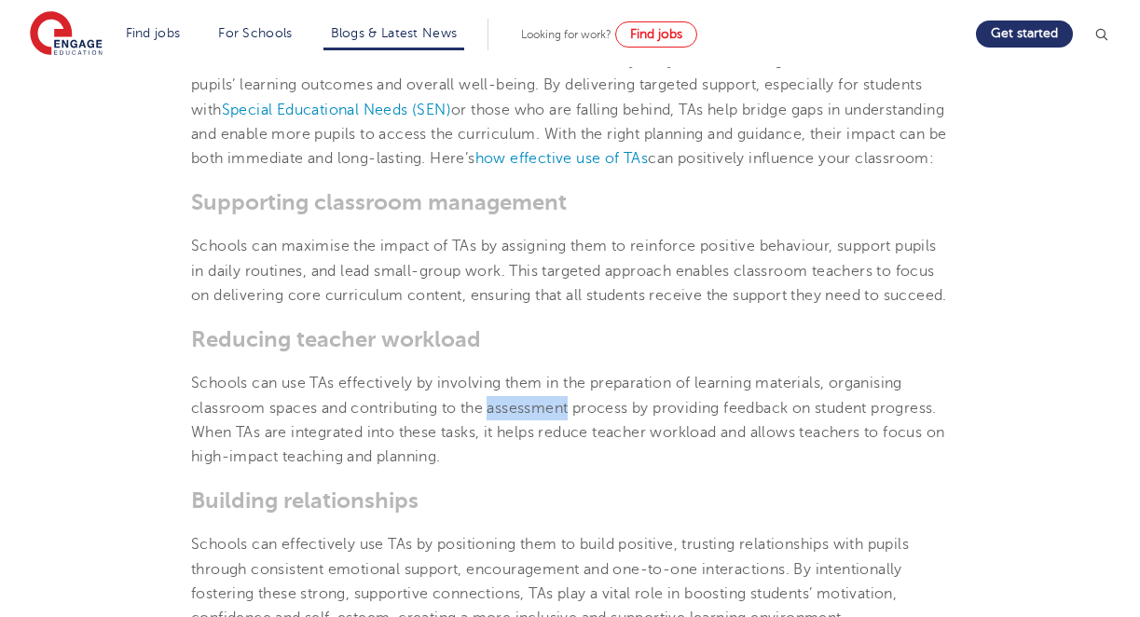
scroll to position [854, 0]
click at [267, 287] on p "Schools can maximise the impact of TAs by assigning them to reinforce positive …" at bounding box center [570, 269] width 758 height 74
